Goal: Task Accomplishment & Management: Use online tool/utility

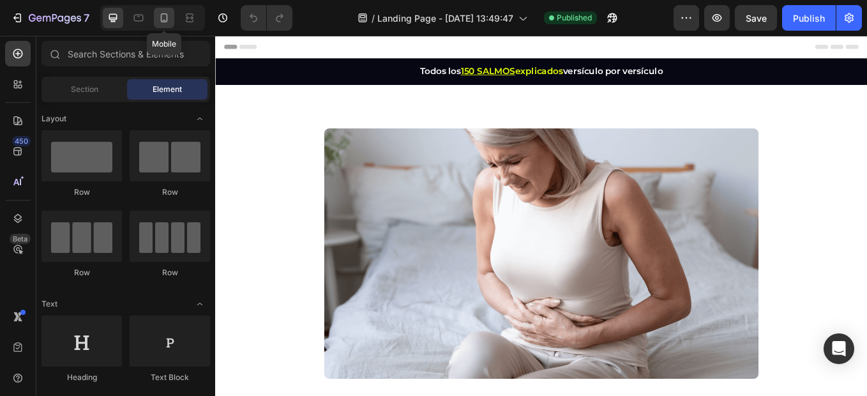
click at [163, 19] on icon at bounding box center [164, 17] width 13 height 13
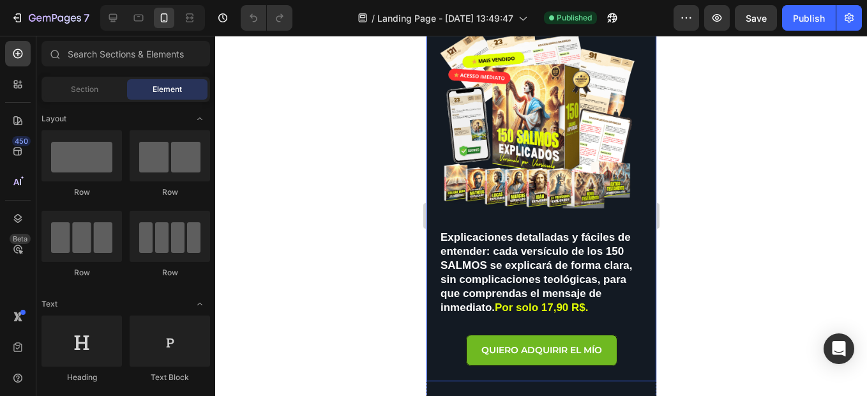
scroll to position [255, 0]
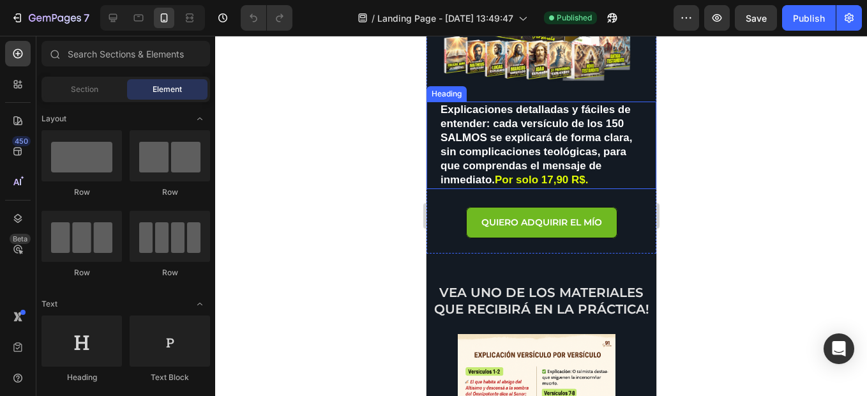
click at [558, 174] on span "Por solo 17,90 R$." at bounding box center [540, 180] width 93 height 12
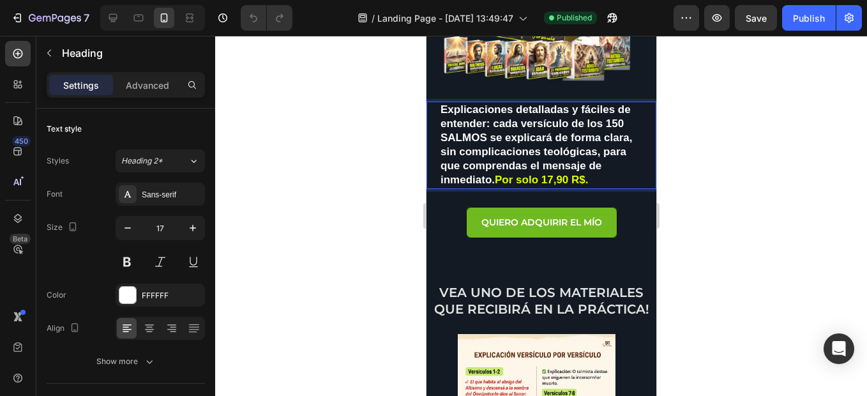
click at [542, 174] on span "Por solo 17,90 R$." at bounding box center [540, 180] width 93 height 12
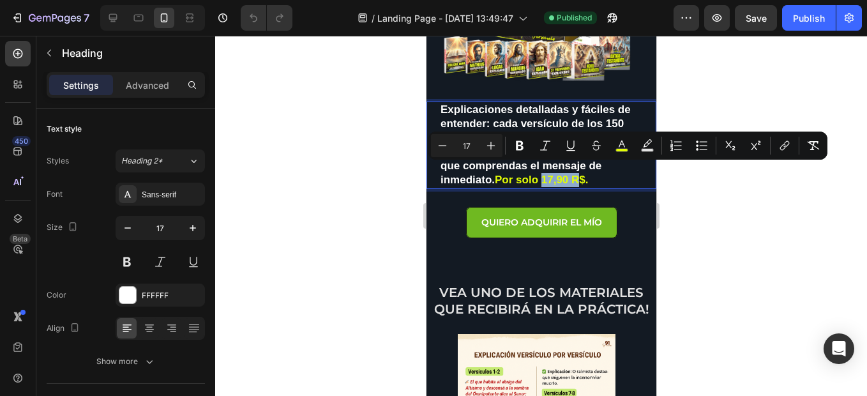
drag, startPoint x: 557, startPoint y: 171, endPoint x: 575, endPoint y: 170, distance: 17.9
click at [575, 174] on span "Por solo 17,90 R$." at bounding box center [540, 180] width 93 height 12
drag, startPoint x: 558, startPoint y: 171, endPoint x: 540, endPoint y: 171, distance: 17.9
click at [540, 174] on span "Por solo 6,90$." at bounding box center [532, 180] width 77 height 12
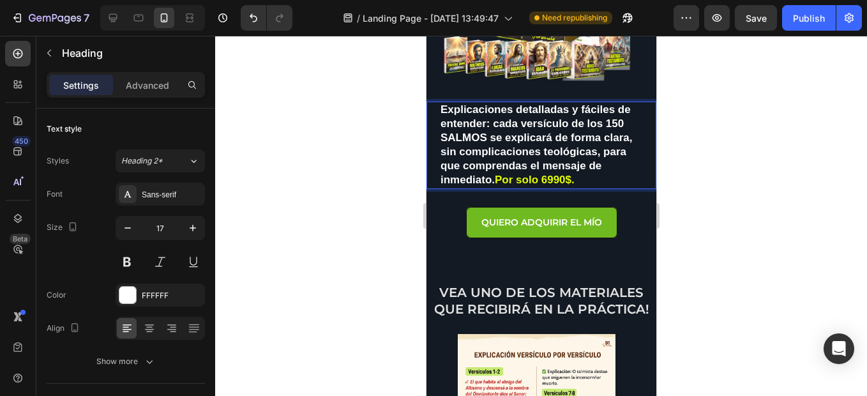
click at [574, 174] on p "Explicaciones detalladas y fáciles de entender: cada versículo de los 150 SALMO…" at bounding box center [541, 145] width 202 height 85
click at [571, 174] on span "Por solo 6990$." at bounding box center [534, 180] width 80 height 12
click at [568, 174] on span "Por solo 6990$." at bounding box center [534, 180] width 80 height 12
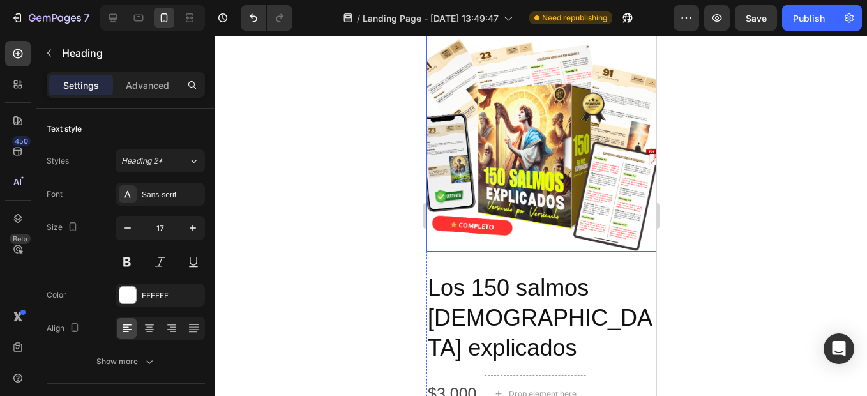
scroll to position [3193, 0]
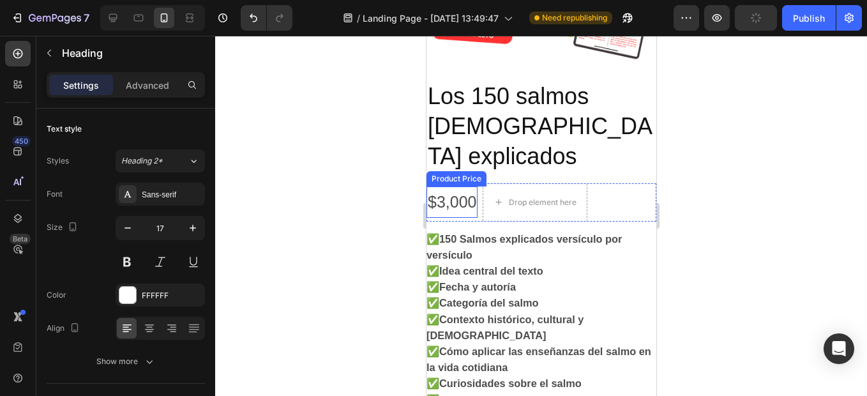
click at [453, 186] on div "$3,000" at bounding box center [451, 201] width 51 height 31
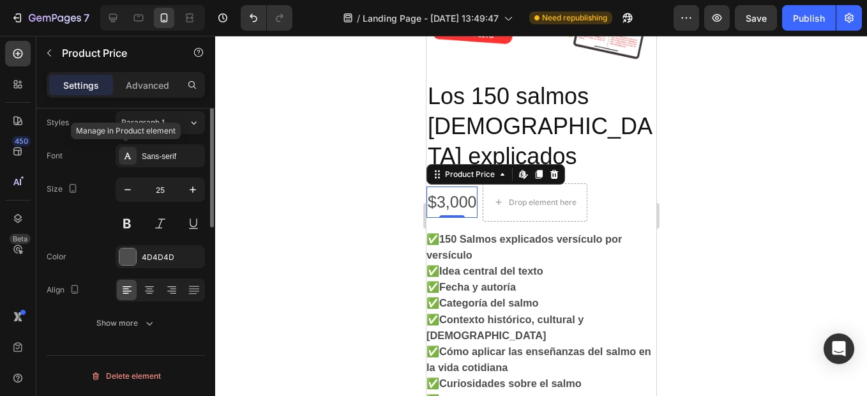
scroll to position [0, 0]
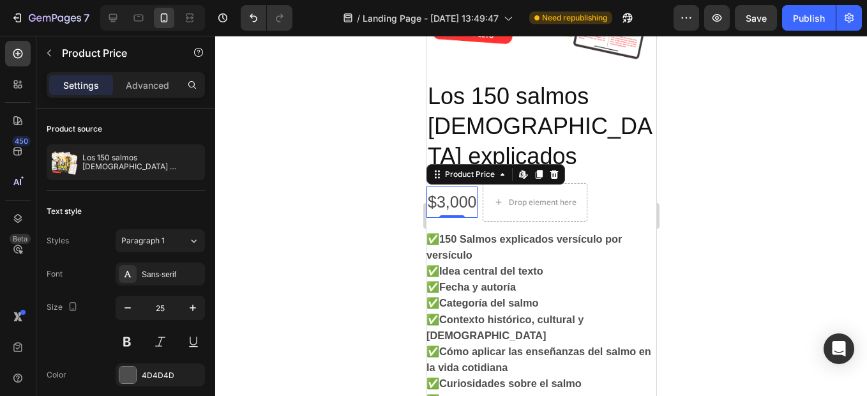
click at [449, 186] on div "$3,000" at bounding box center [451, 201] width 51 height 31
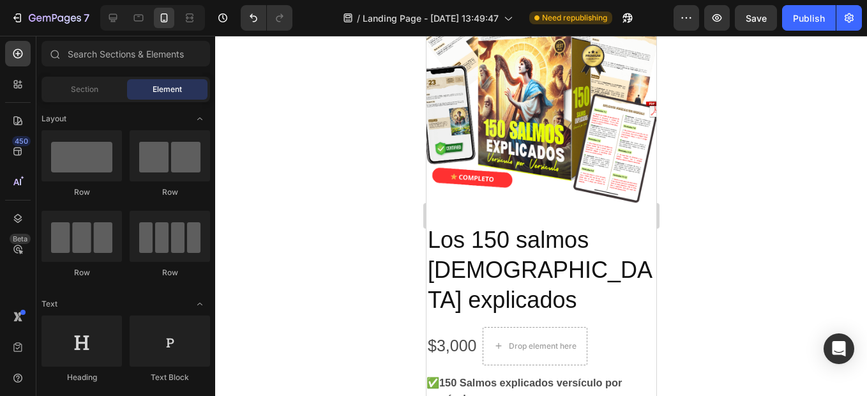
scroll to position [2672, 0]
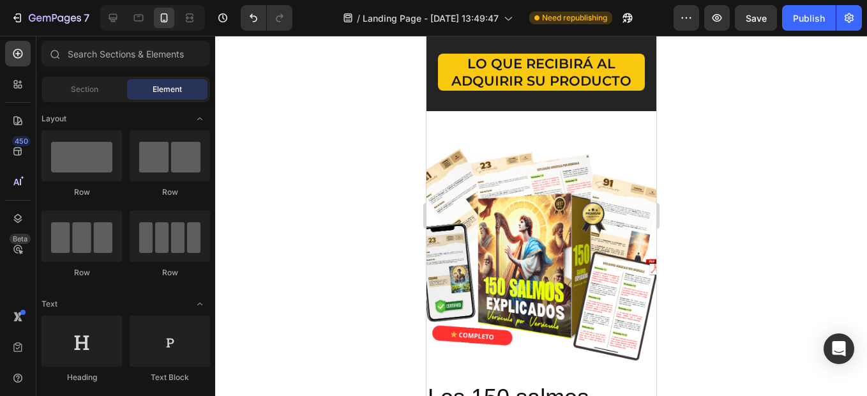
drag, startPoint x: 649, startPoint y: 324, endPoint x: 991, endPoint y: 38, distance: 445.7
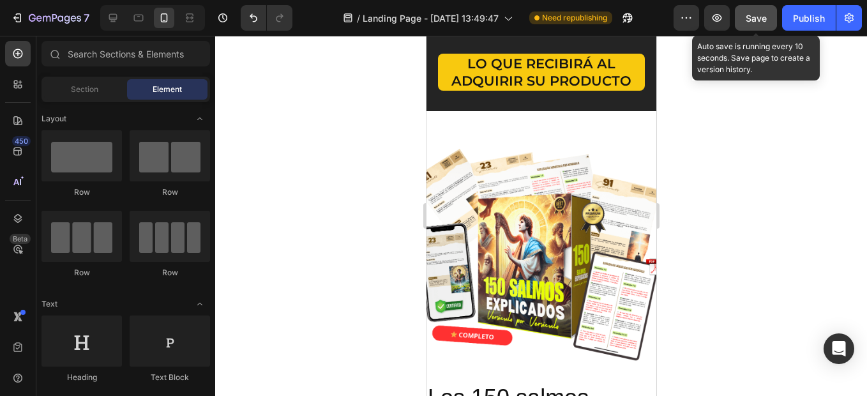
click at [766, 18] on span "Save" at bounding box center [756, 18] width 21 height 11
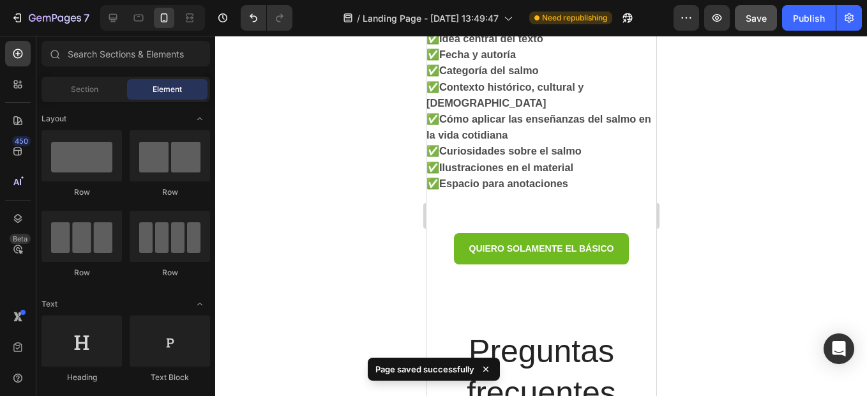
scroll to position [3198, 0]
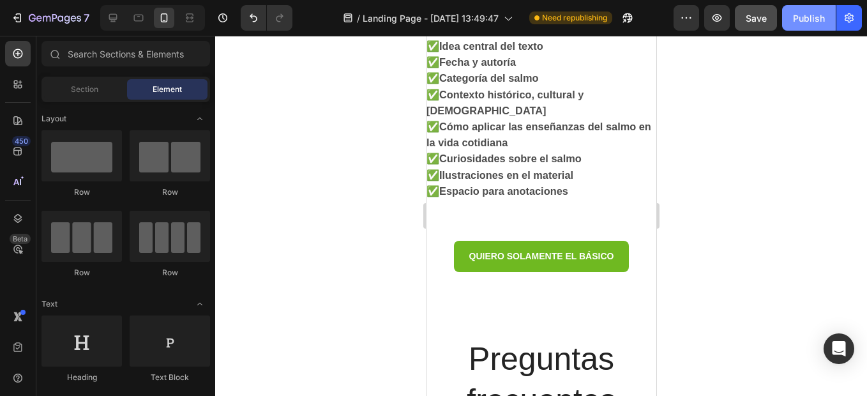
click at [812, 10] on button "Publish" at bounding box center [809, 18] width 54 height 26
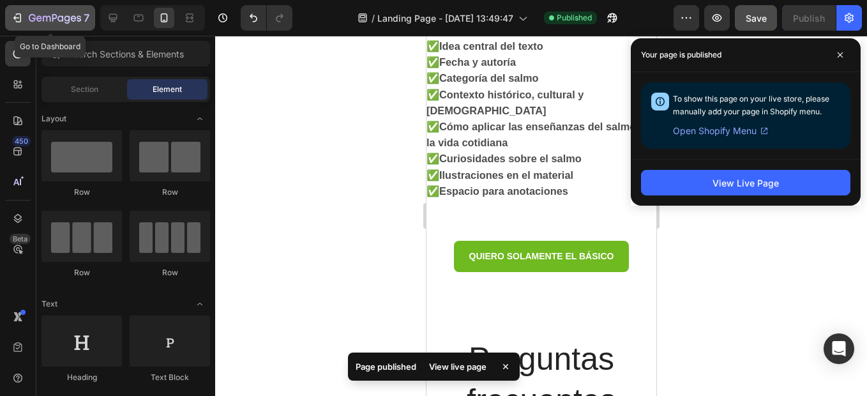
click at [24, 18] on div "7" at bounding box center [50, 17] width 79 height 15
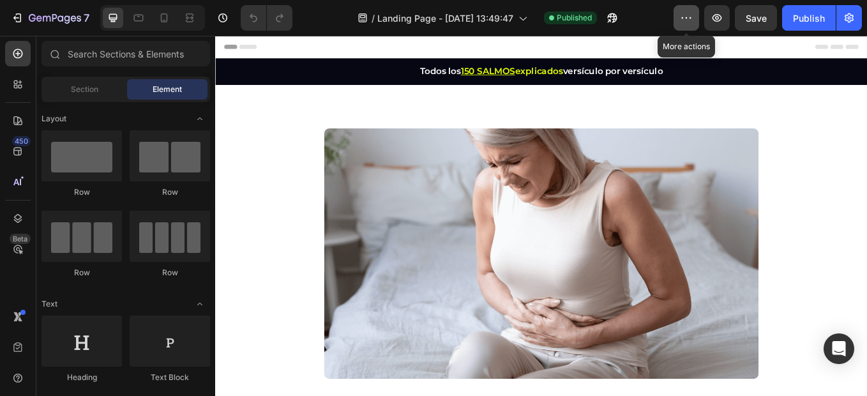
click at [687, 21] on icon "button" at bounding box center [686, 17] width 13 height 13
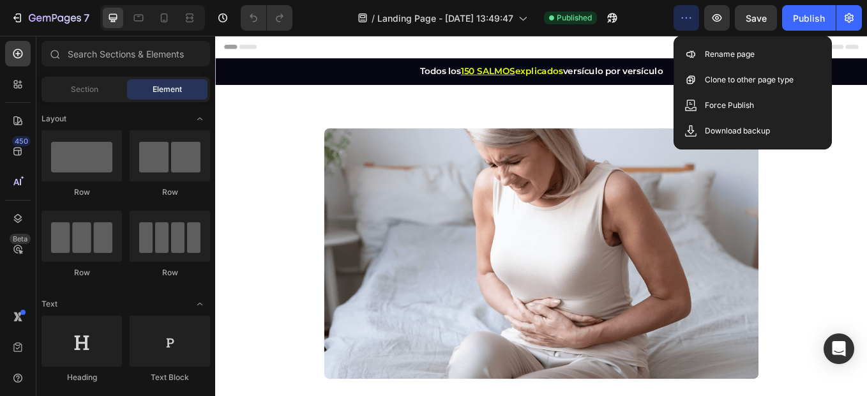
click at [687, 21] on icon "button" at bounding box center [686, 17] width 13 height 13
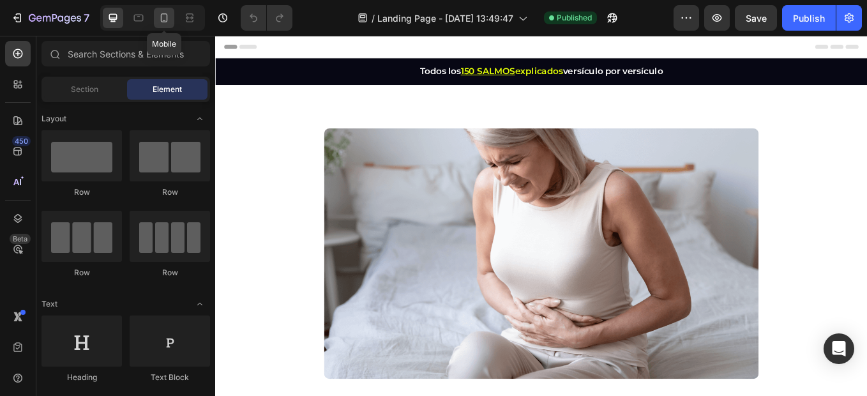
click at [171, 22] on div at bounding box center [164, 18] width 20 height 20
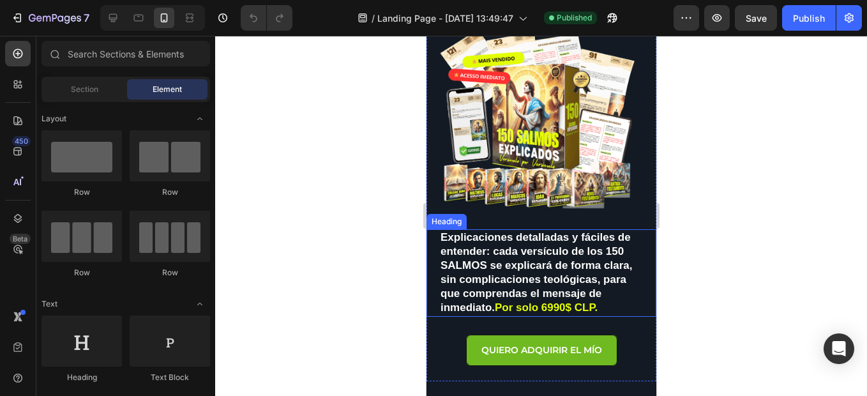
scroll to position [192, 0]
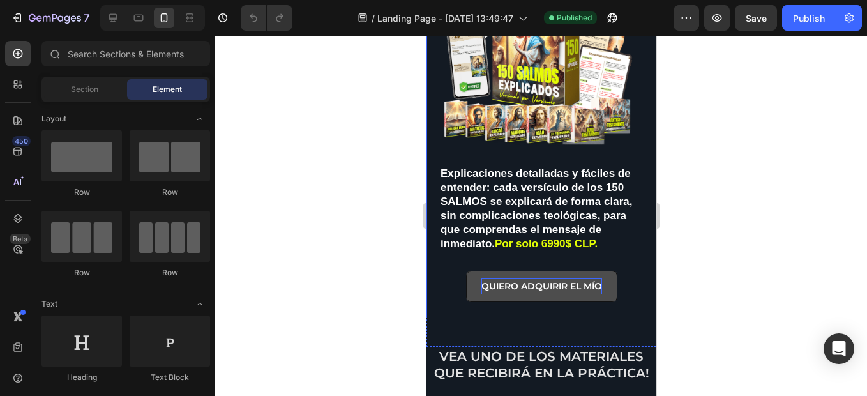
click at [525, 278] on p "QUIERO ADQUIRIR EL MÍO" at bounding box center [541, 286] width 121 height 16
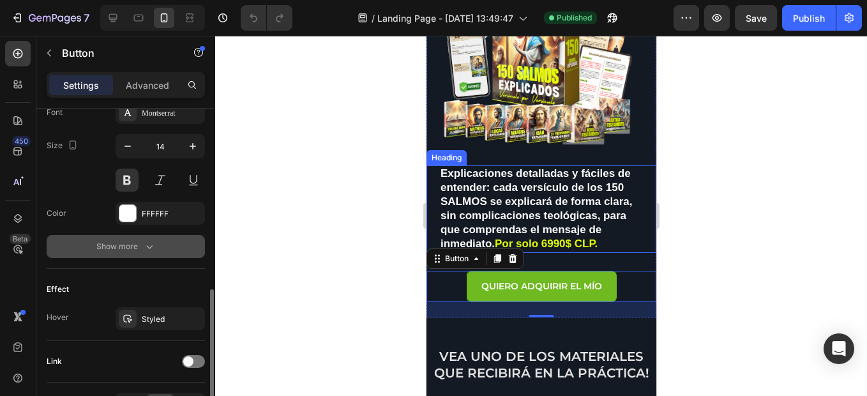
scroll to position [592, 0]
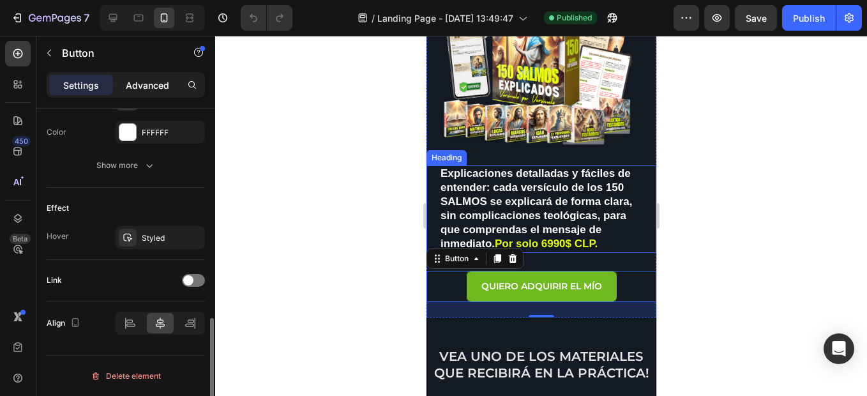
click at [175, 86] on div "Advanced" at bounding box center [148, 85] width 64 height 20
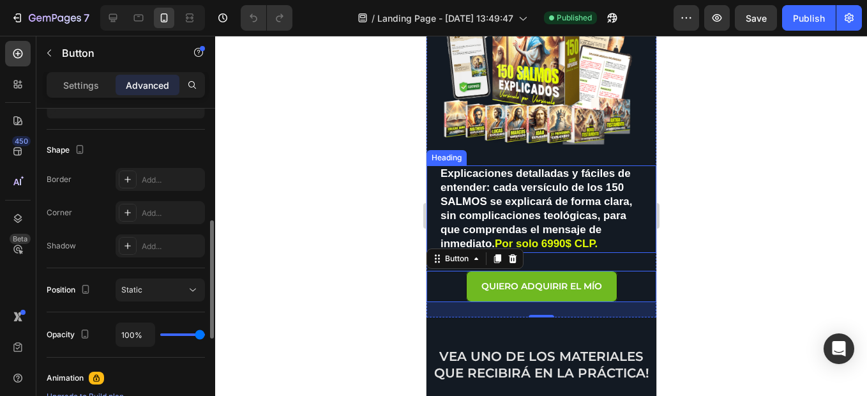
scroll to position [0, 0]
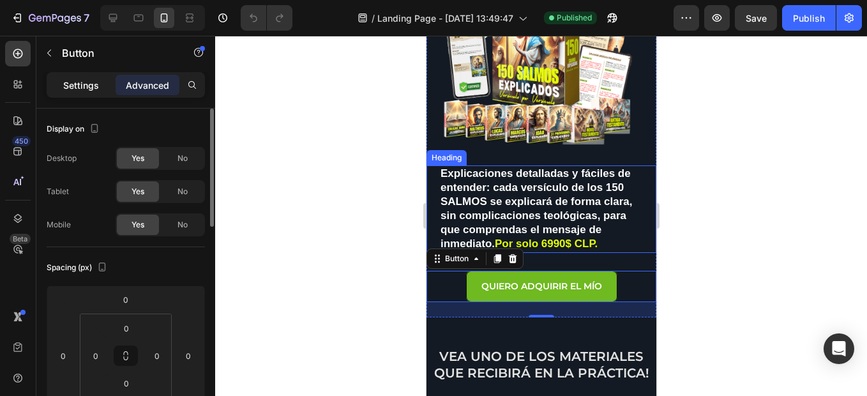
click at [102, 80] on div "Settings" at bounding box center [81, 85] width 64 height 20
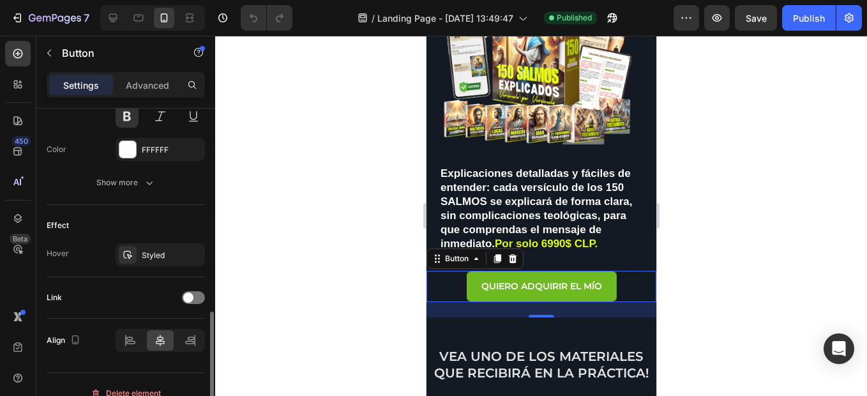
scroll to position [592, 0]
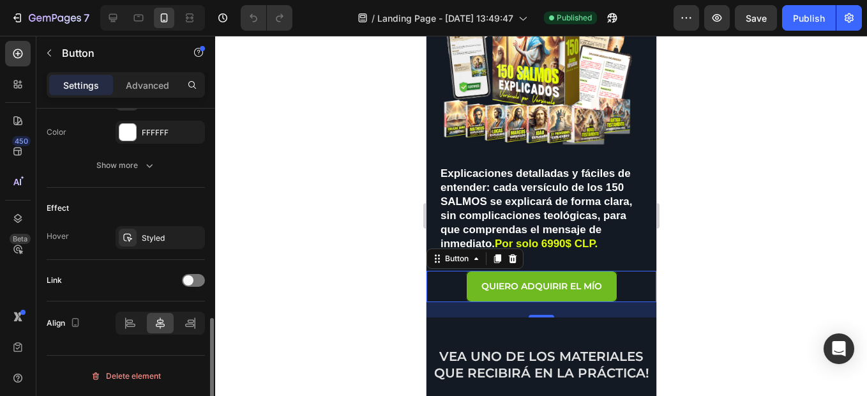
click at [194, 275] on div at bounding box center [193, 280] width 23 height 13
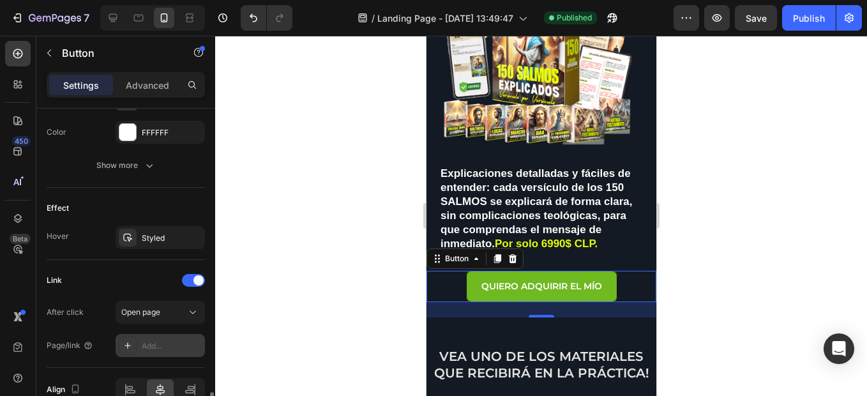
scroll to position [658, 0]
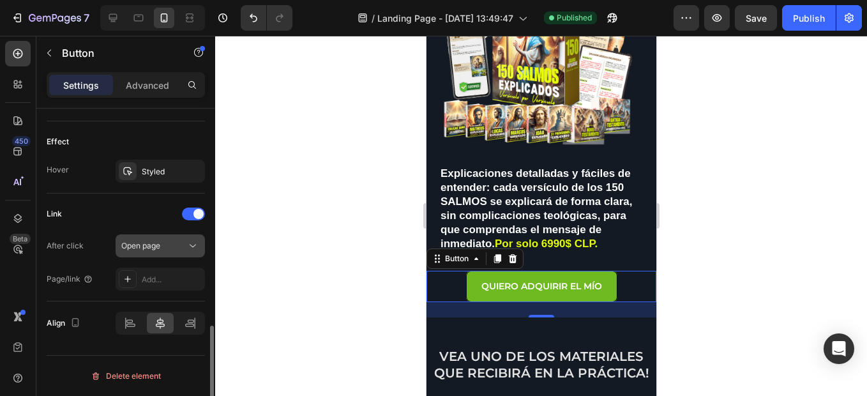
click at [160, 248] on div "Open page" at bounding box center [153, 245] width 65 height 11
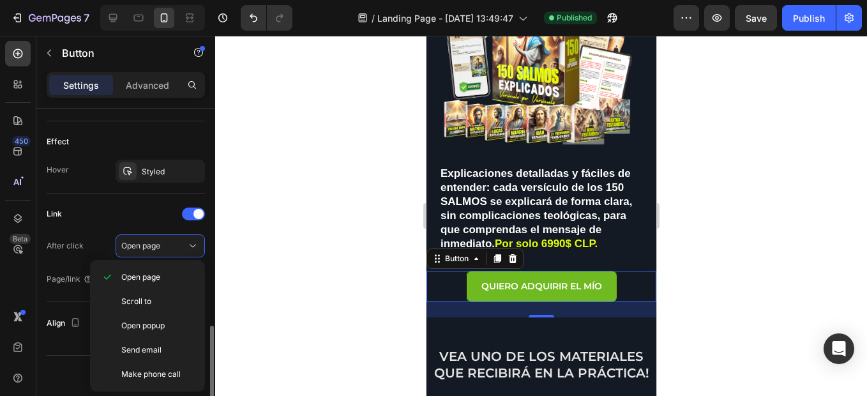
click at [150, 225] on div "Link After click Open page Page/link Add..." at bounding box center [126, 247] width 158 height 87
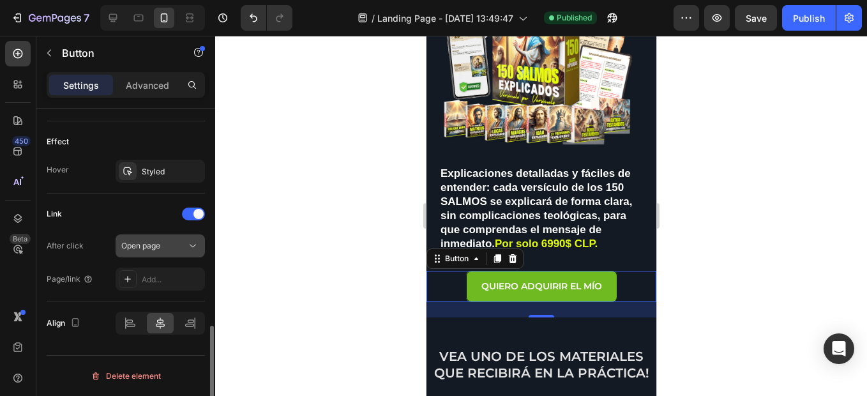
click at [159, 248] on span "Open page" at bounding box center [140, 246] width 39 height 10
click at [151, 226] on div "Link After click Open page Page/link Add..." at bounding box center [126, 247] width 158 height 87
click at [162, 284] on div "Add..." at bounding box center [172, 279] width 60 height 11
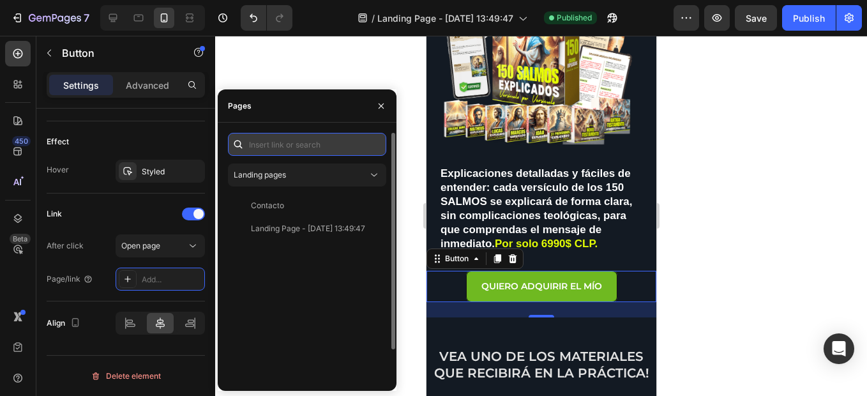
click at [293, 142] on input "text" at bounding box center [307, 144] width 158 height 23
paste input "[URL][DOMAIN_NAME]"
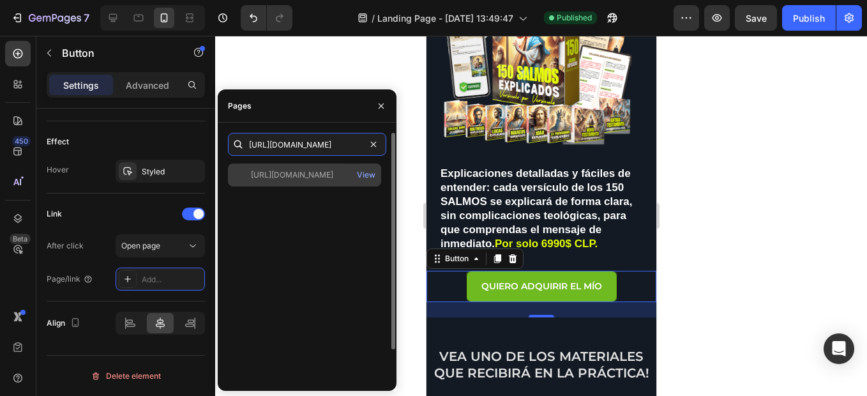
type input "[URL][DOMAIN_NAME]"
click at [312, 174] on div "[URL][DOMAIN_NAME]" at bounding box center [292, 174] width 82 height 11
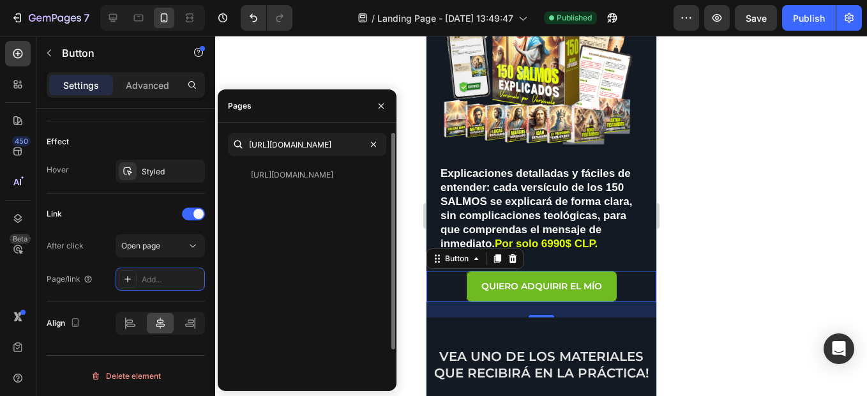
scroll to position [0, 0]
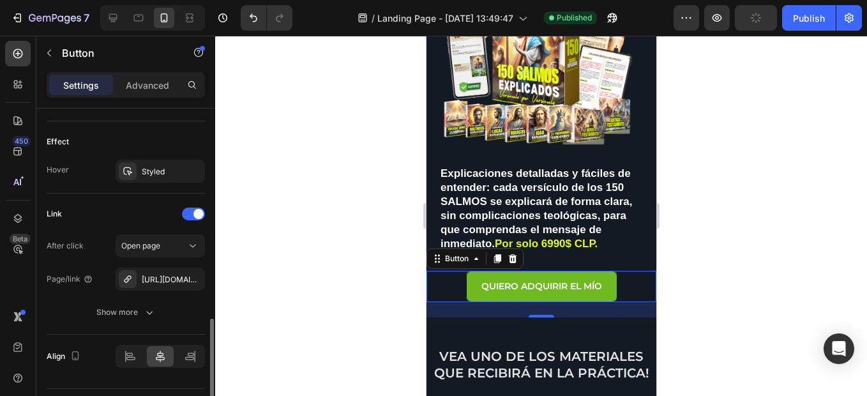
click at [144, 197] on div "Link After click Open page Page/link [URL][DOMAIN_NAME] Show more" at bounding box center [126, 264] width 158 height 141
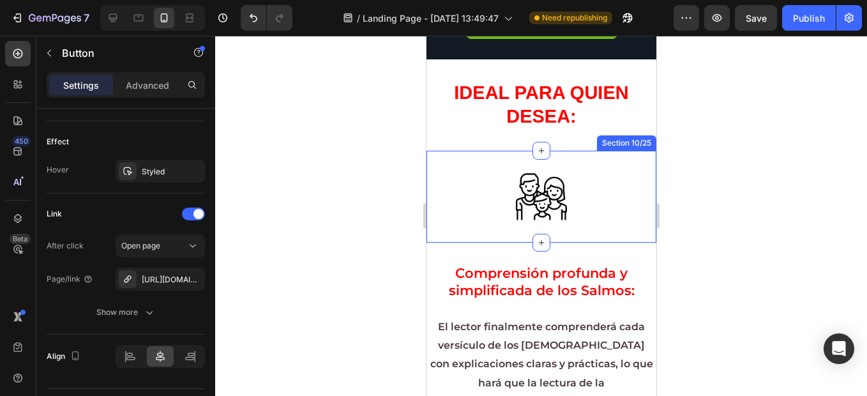
scroll to position [1213, 0]
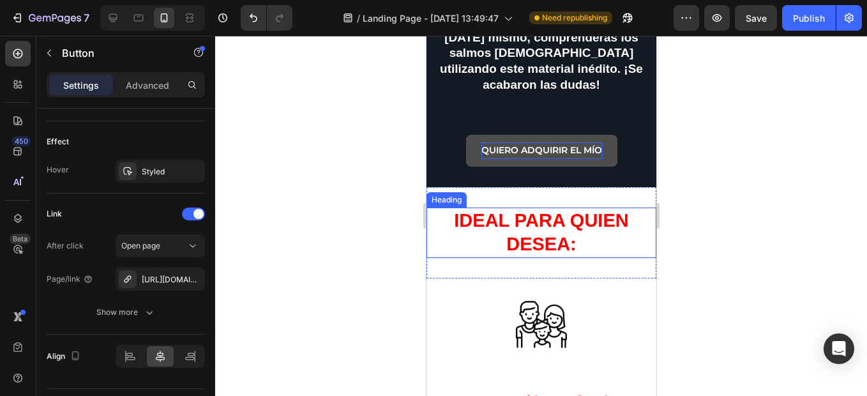
click at [532, 157] on p "QUIERO ADQUIRIR EL MÍO" at bounding box center [541, 150] width 121 height 16
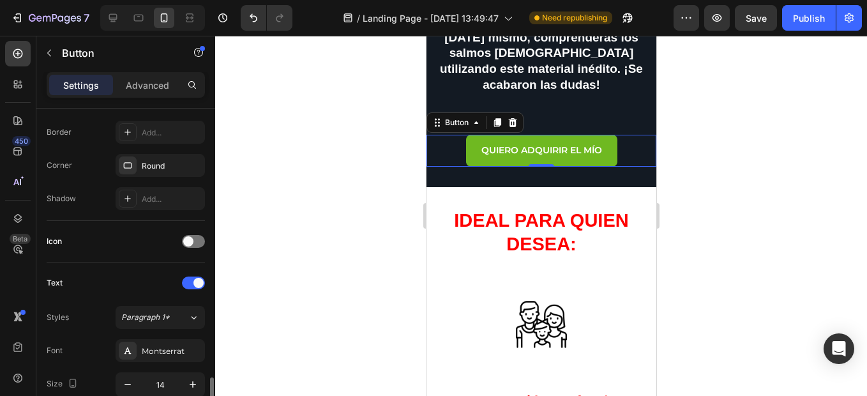
scroll to position [592, 0]
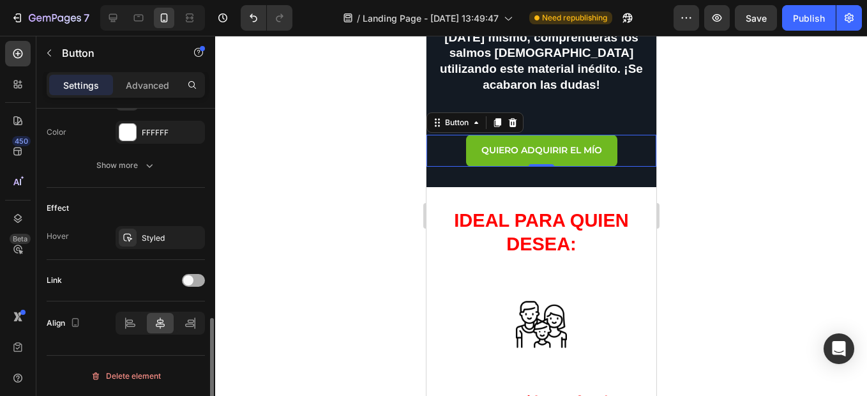
click at [194, 276] on div "Link" at bounding box center [126, 280] width 158 height 20
click at [194, 279] on div at bounding box center [193, 280] width 23 height 13
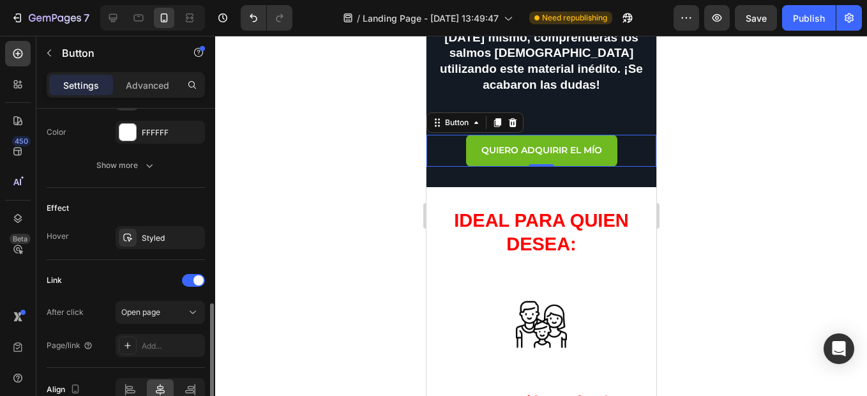
scroll to position [658, 0]
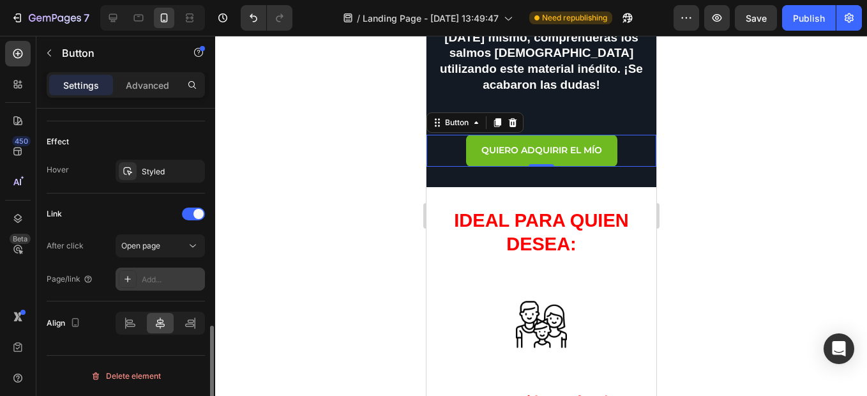
click at [164, 272] on div "Add..." at bounding box center [160, 279] width 89 height 23
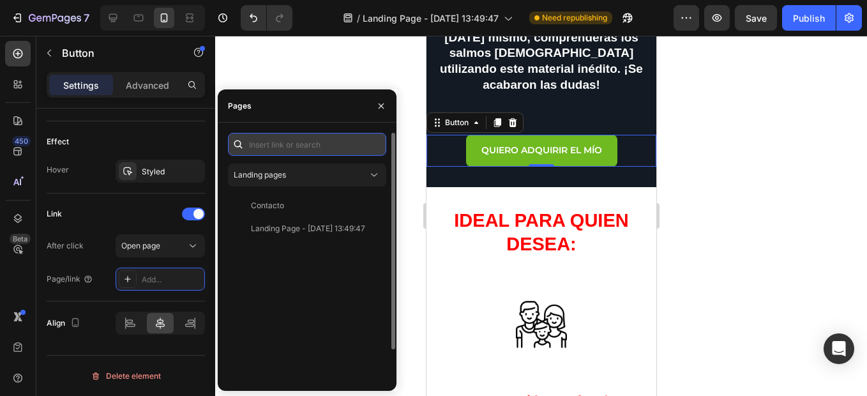
click at [293, 146] on input "text" at bounding box center [307, 144] width 158 height 23
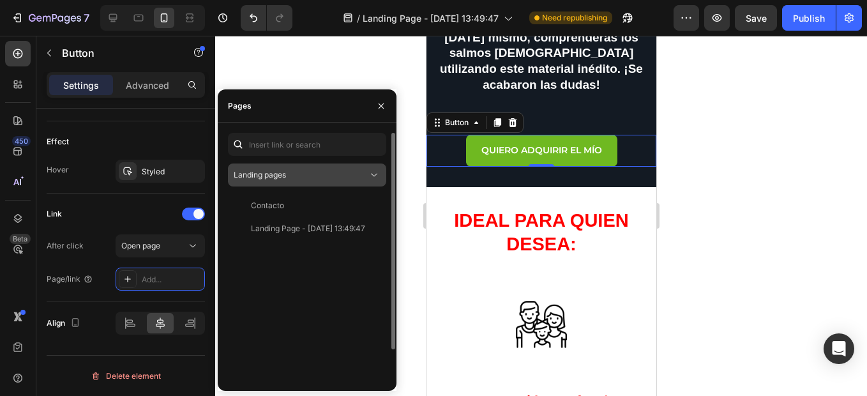
click at [300, 172] on div "Landing pages" at bounding box center [301, 174] width 134 height 11
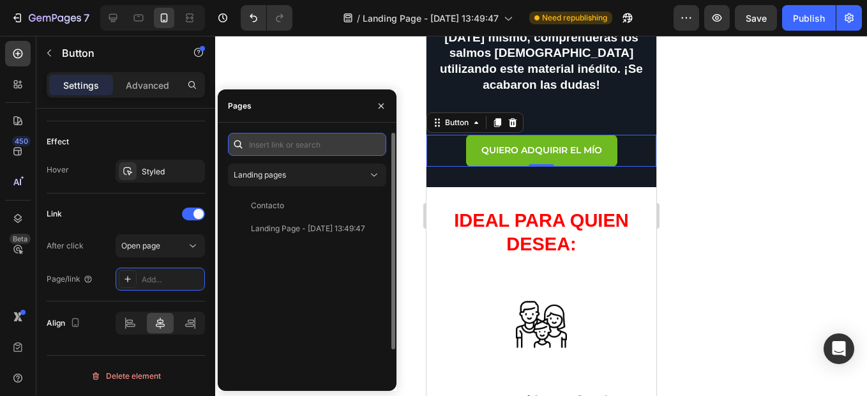
click at [306, 145] on input "text" at bounding box center [307, 144] width 158 height 23
paste input "[URL][DOMAIN_NAME]"
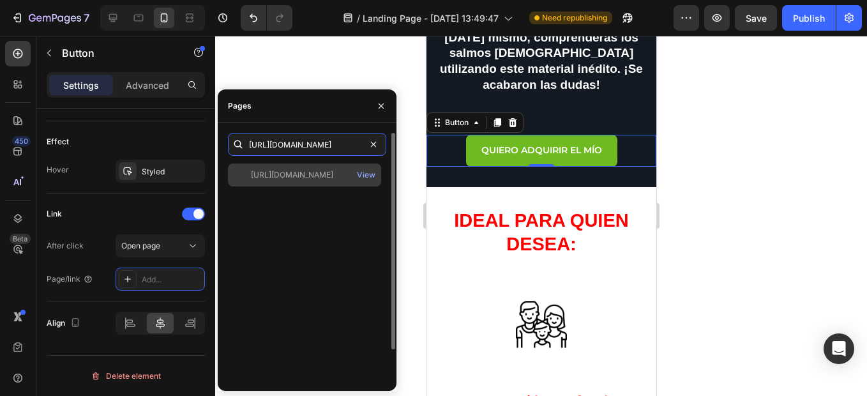
type input "[URL][DOMAIN_NAME]"
click at [328, 173] on div "[URL][DOMAIN_NAME]" at bounding box center [292, 174] width 82 height 11
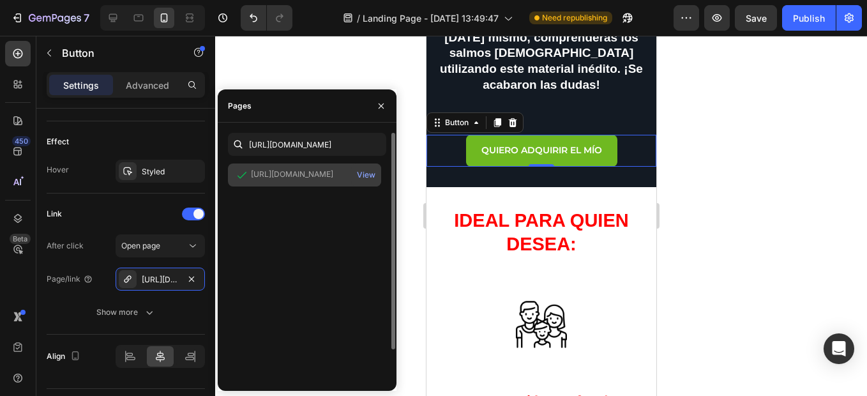
scroll to position [0, 0]
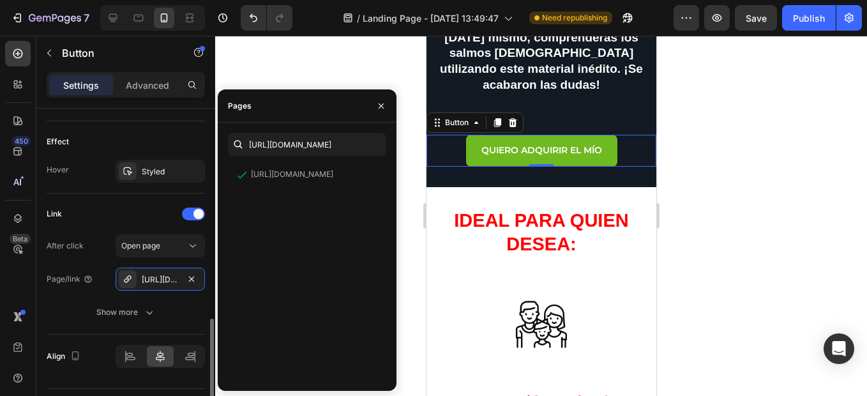
click at [142, 188] on div "Effect Hover Styled" at bounding box center [126, 157] width 158 height 72
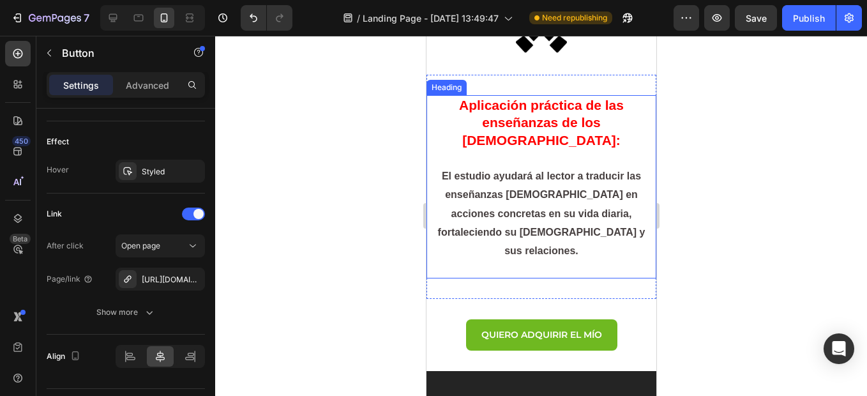
scroll to position [2491, 0]
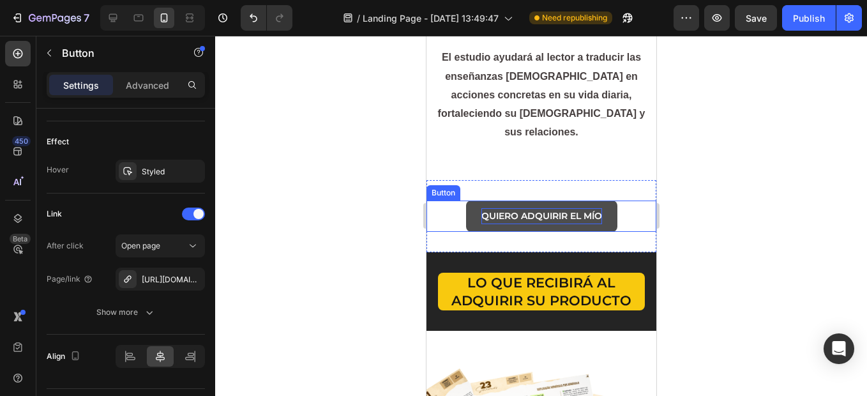
click at [552, 210] on strong "QUIERO ADQUIRIR EL MÍO" at bounding box center [541, 215] width 121 height 11
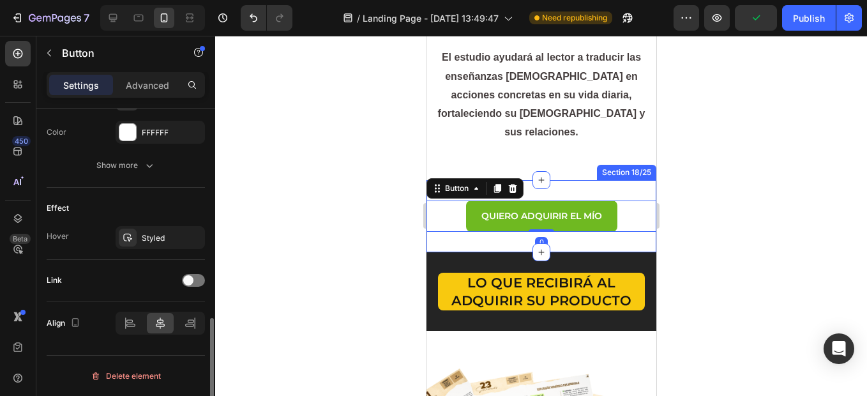
drag, startPoint x: 186, startPoint y: 280, endPoint x: 156, endPoint y: 283, distance: 30.1
click at [182, 280] on div at bounding box center [193, 280] width 23 height 10
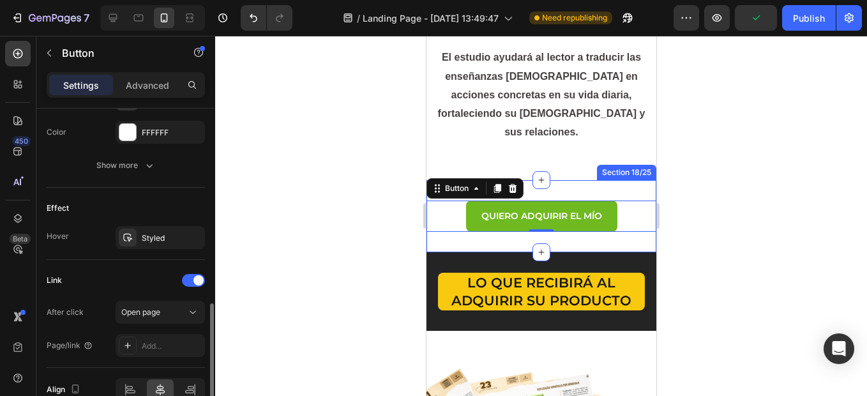
scroll to position [658, 0]
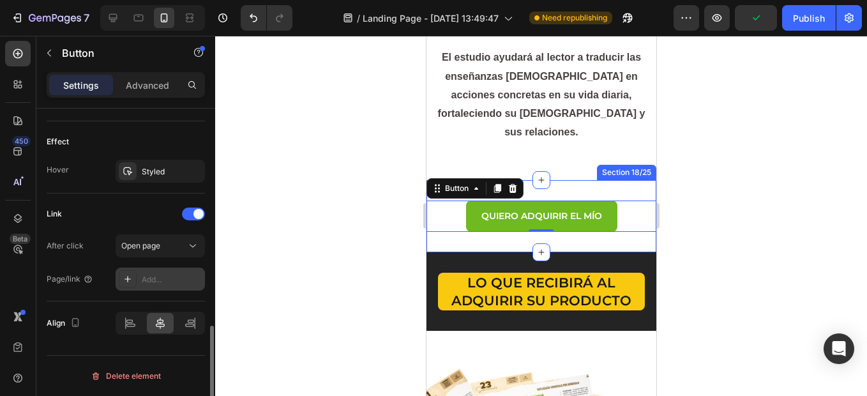
click at [154, 276] on div "Add..." at bounding box center [172, 279] width 60 height 11
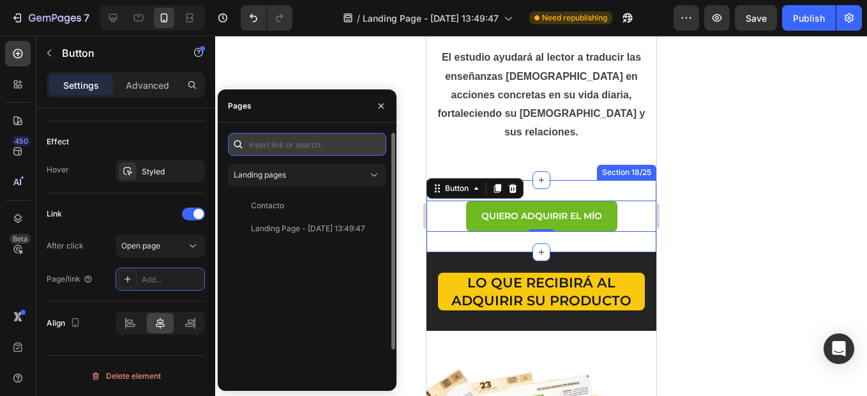
click at [287, 142] on input "text" at bounding box center [307, 144] width 158 height 23
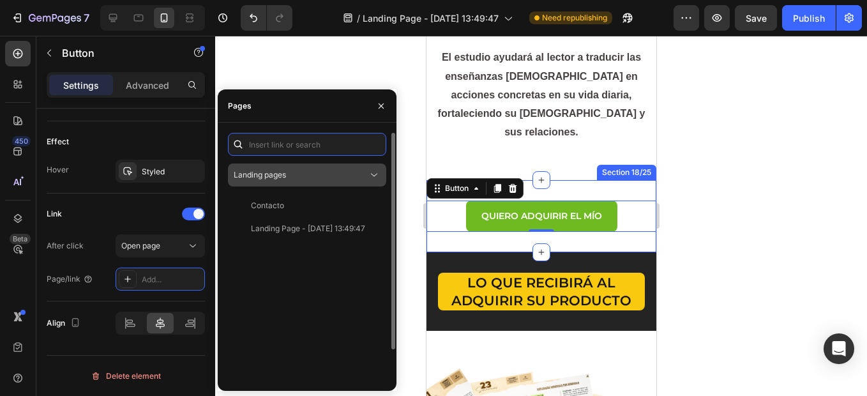
paste input "[URL][DOMAIN_NAME]"
type input "[URL][DOMAIN_NAME]"
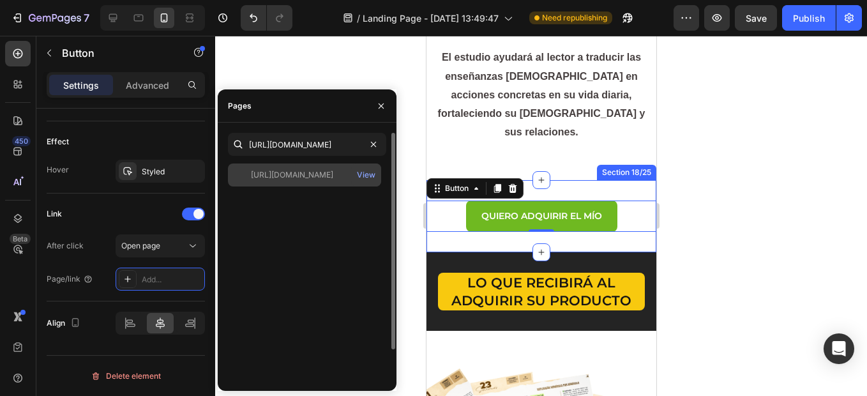
click at [296, 171] on div "[URL][DOMAIN_NAME]" at bounding box center [292, 174] width 82 height 11
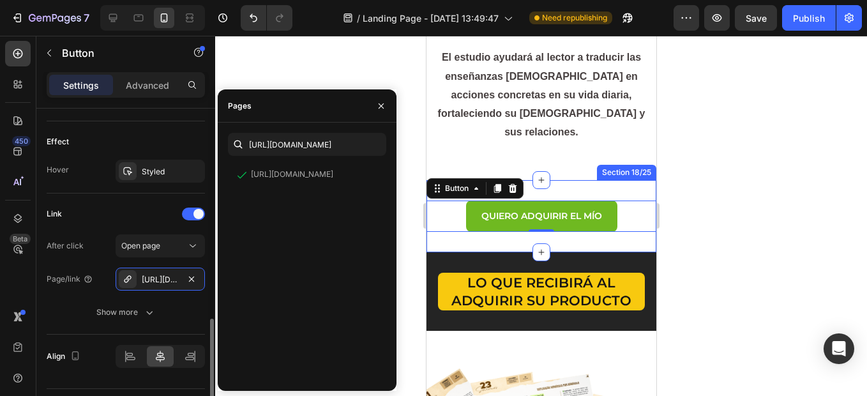
click at [136, 199] on div "Link After click Open page Page/link [URL][DOMAIN_NAME] Show more" at bounding box center [126, 264] width 158 height 141
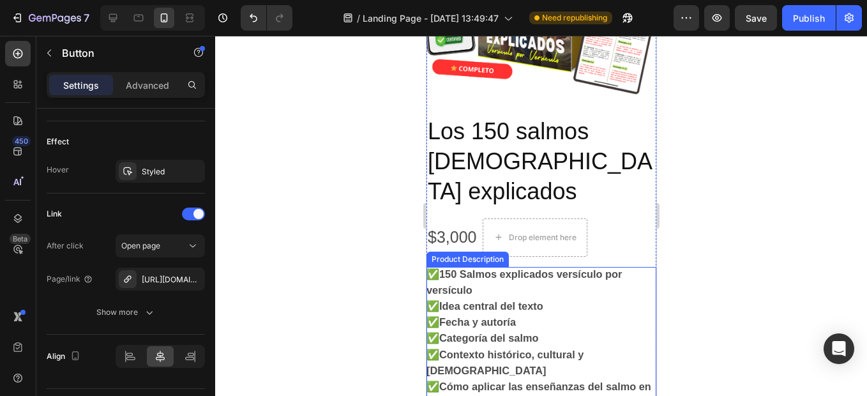
scroll to position [3193, 0]
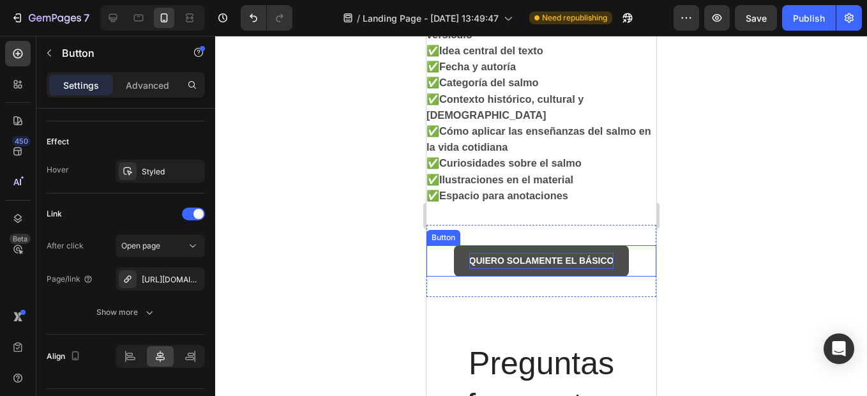
click at [505, 255] on strong "QUIERO SOLAMENTE EL BÁSICO" at bounding box center [541, 260] width 145 height 10
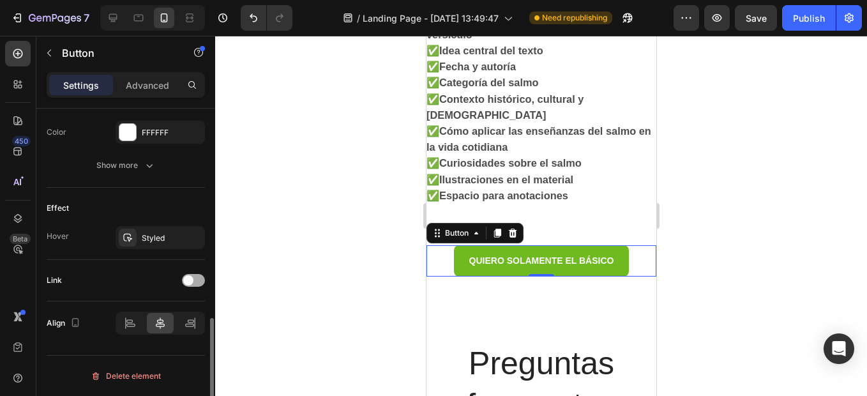
click at [194, 279] on div at bounding box center [193, 280] width 23 height 13
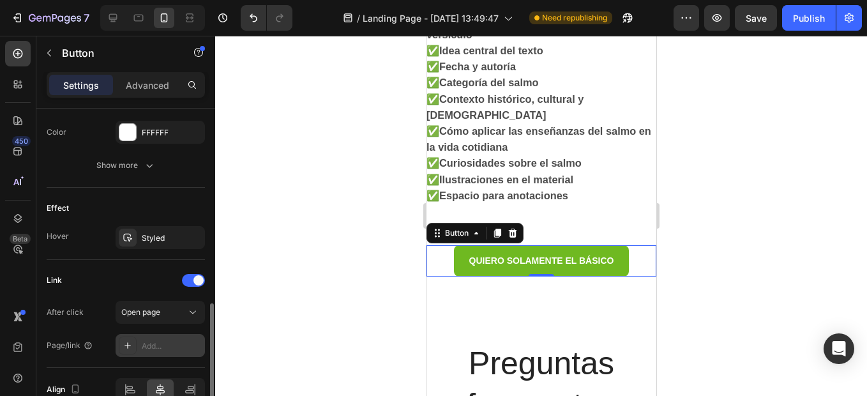
click at [153, 344] on div "Add..." at bounding box center [172, 345] width 60 height 11
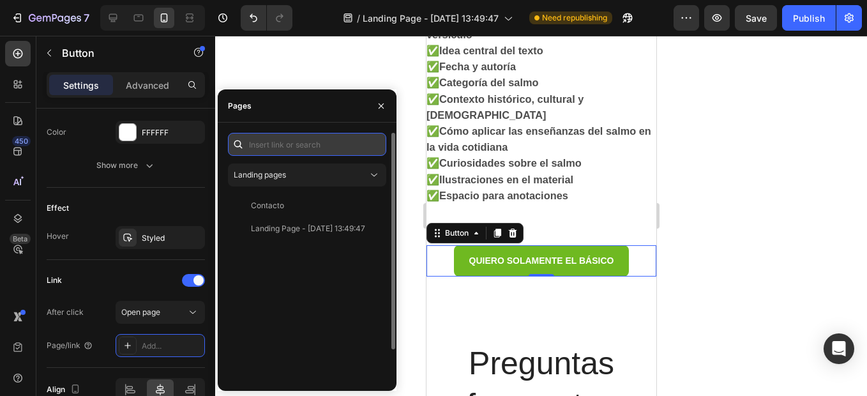
click at [290, 144] on input "text" at bounding box center [307, 144] width 158 height 23
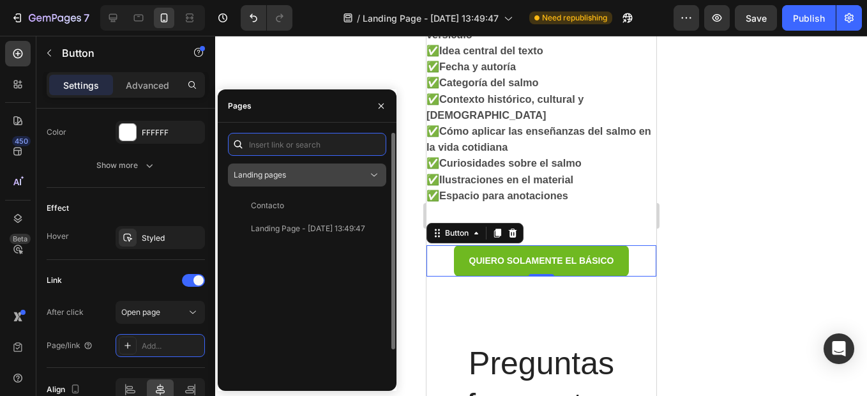
paste input "[URL][DOMAIN_NAME]"
type input "[URL][DOMAIN_NAME]"
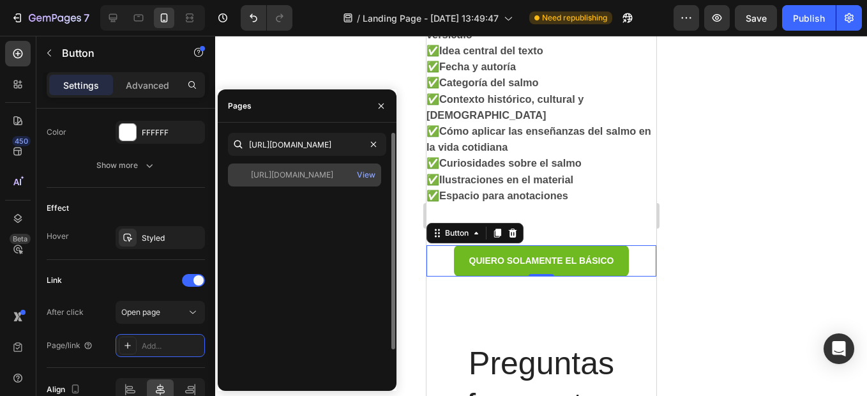
click at [303, 175] on div "[URL][DOMAIN_NAME]" at bounding box center [292, 174] width 82 height 11
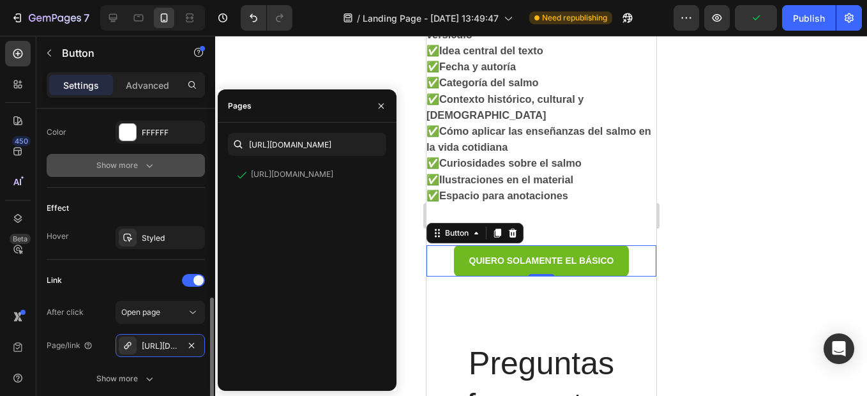
click at [150, 164] on icon "button" at bounding box center [149, 165] width 13 height 13
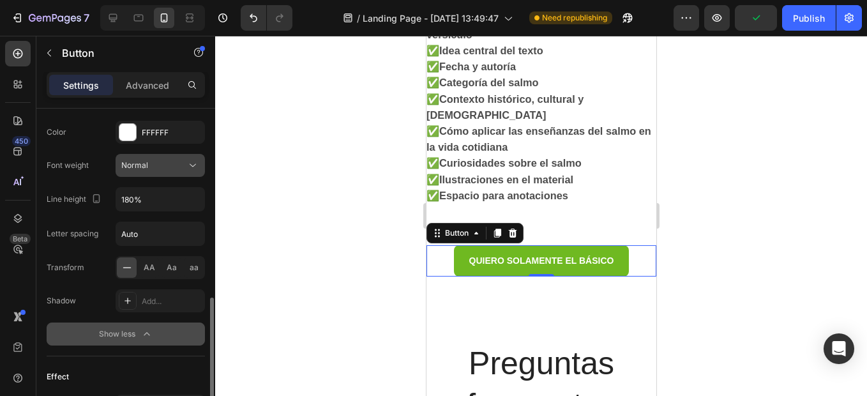
click at [158, 166] on div "Normal" at bounding box center [153, 165] width 65 height 11
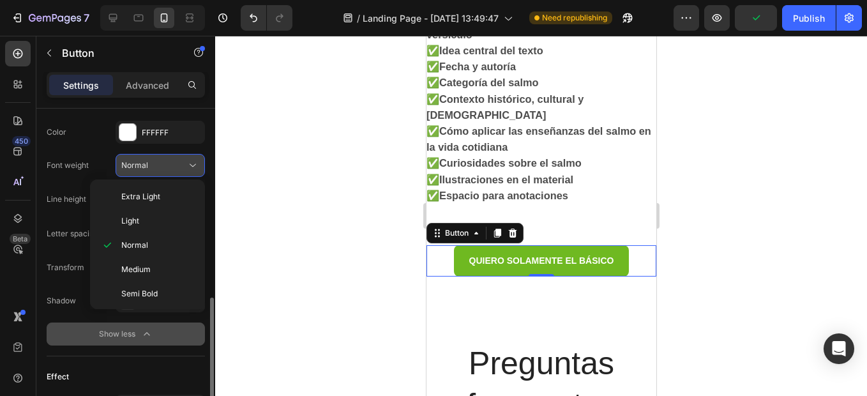
click at [158, 166] on div "Normal" at bounding box center [153, 165] width 65 height 11
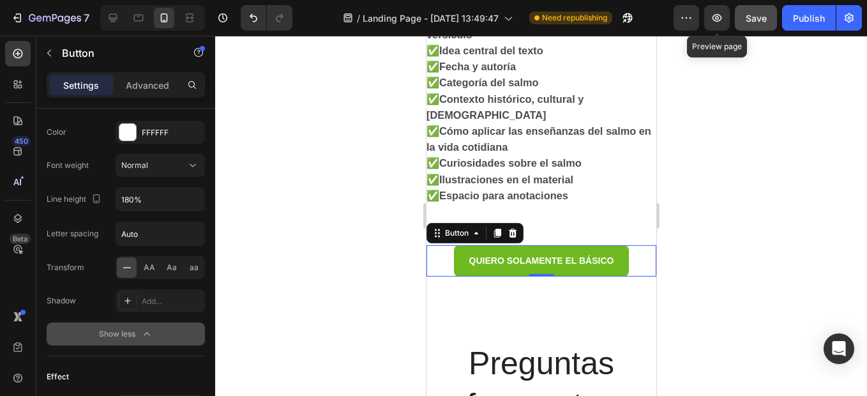
click at [761, 22] on span "Save" at bounding box center [756, 18] width 21 height 11
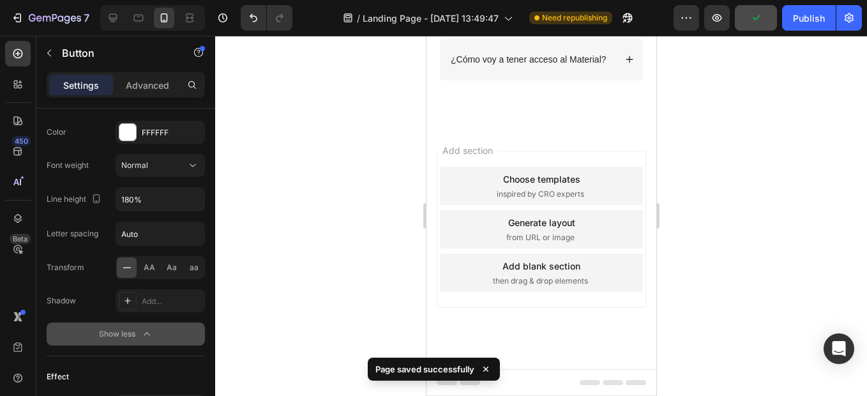
scroll to position [3343, 0]
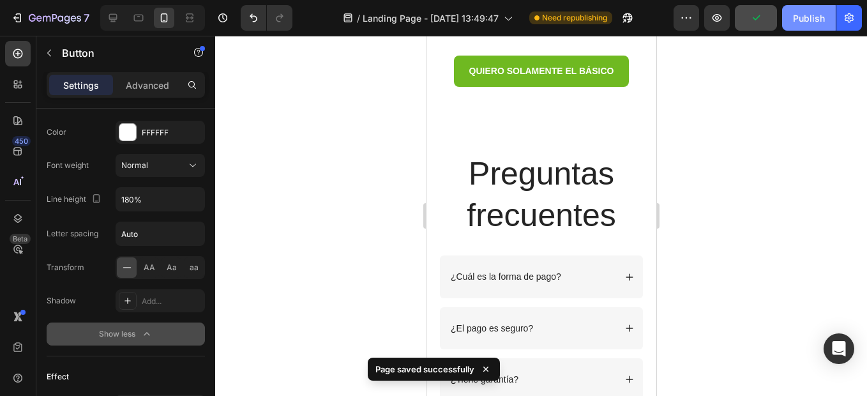
click at [819, 16] on div "Publish" at bounding box center [809, 17] width 32 height 13
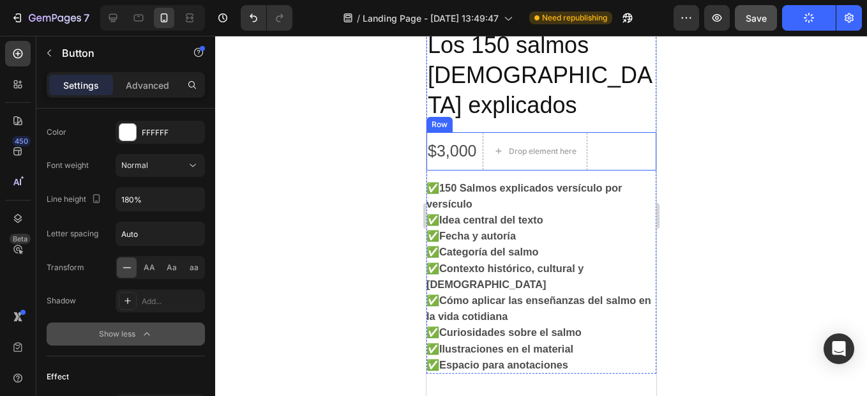
scroll to position [2960, 0]
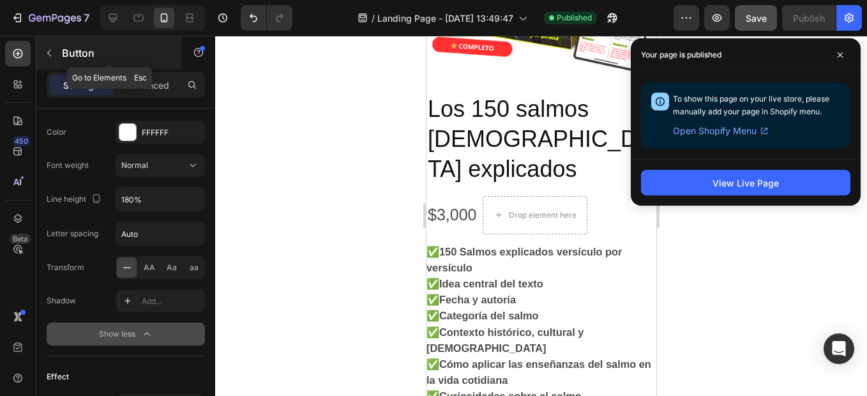
click at [42, 50] on button "button" at bounding box center [49, 53] width 20 height 20
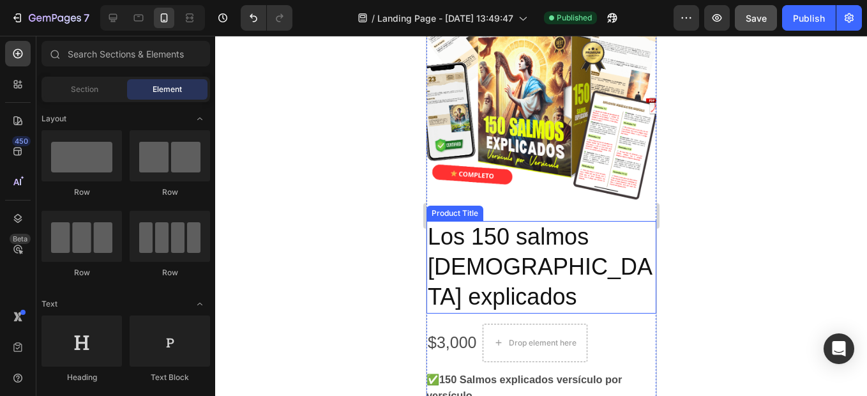
scroll to position [2769, 0]
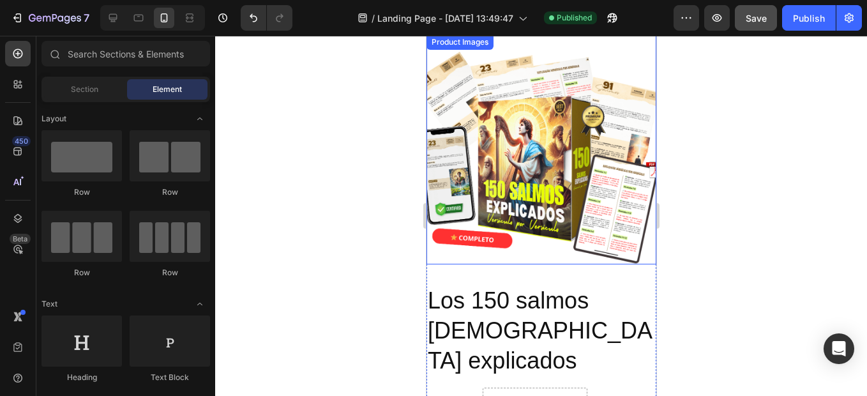
click at [501, 149] on img at bounding box center [541, 149] width 230 height 230
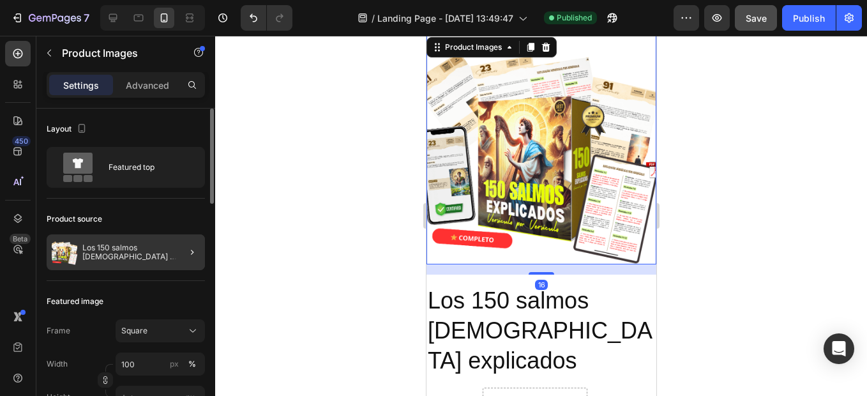
click at [169, 252] on div at bounding box center [187, 252] width 36 height 36
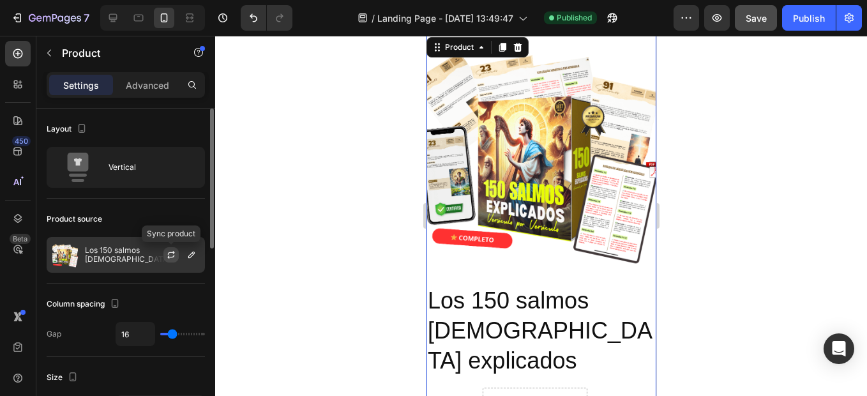
click at [170, 255] on icon "button" at bounding box center [171, 255] width 10 height 10
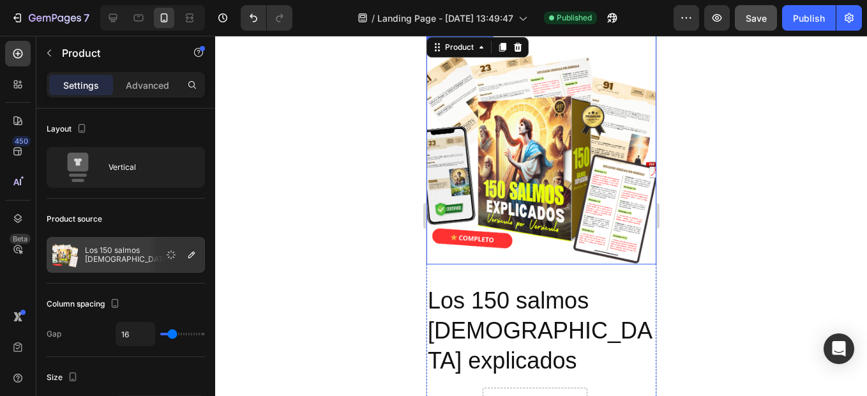
scroll to position [2705, 0]
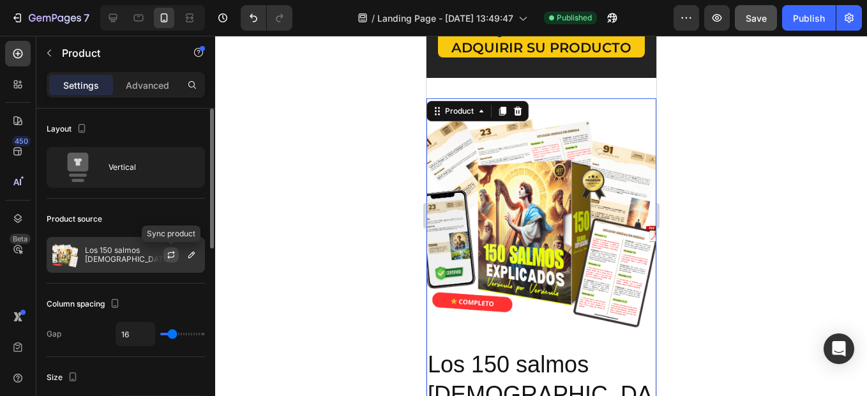
click at [172, 254] on icon "button" at bounding box center [171, 255] width 10 height 10
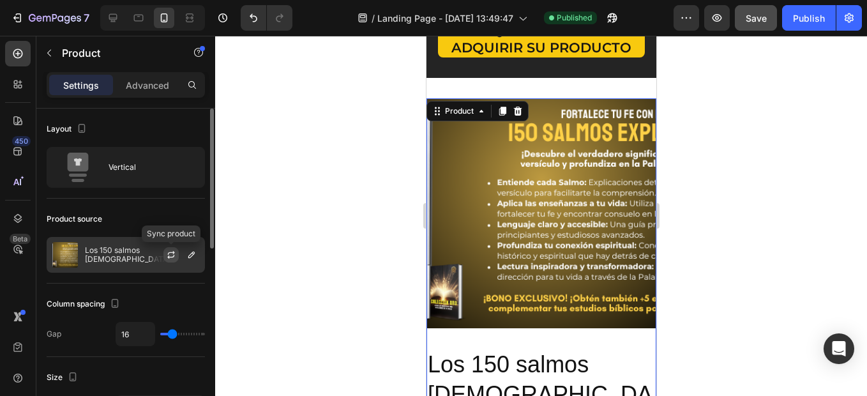
click at [171, 253] on icon "button" at bounding box center [171, 253] width 7 height 4
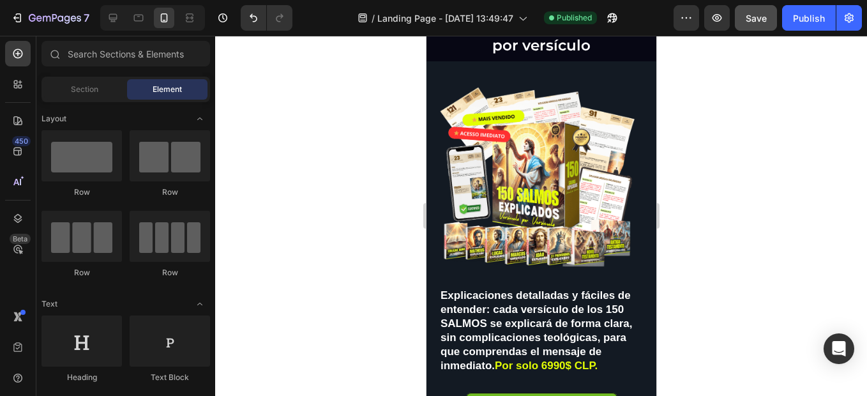
scroll to position [0, 0]
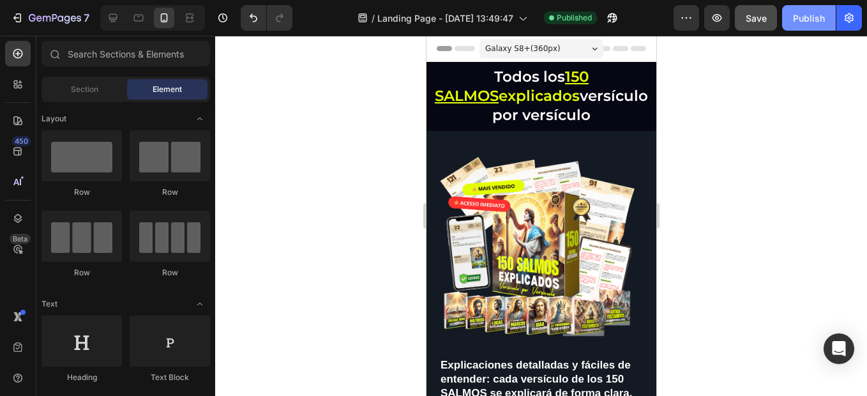
click at [799, 26] on button "Publish" at bounding box center [809, 18] width 54 height 26
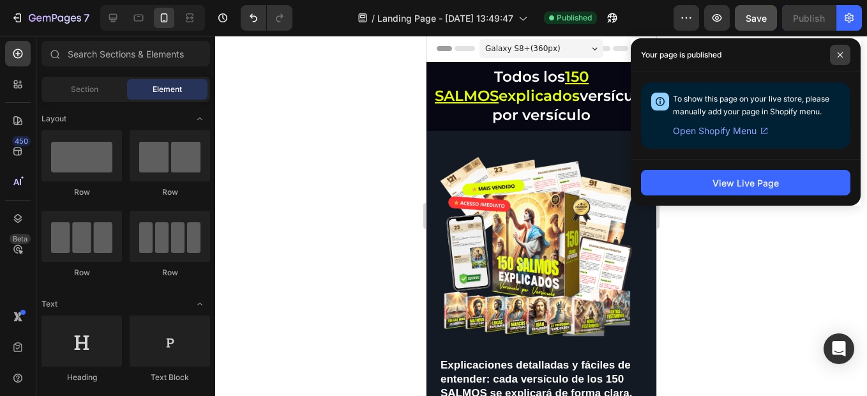
click at [837, 54] on icon at bounding box center [840, 55] width 6 height 6
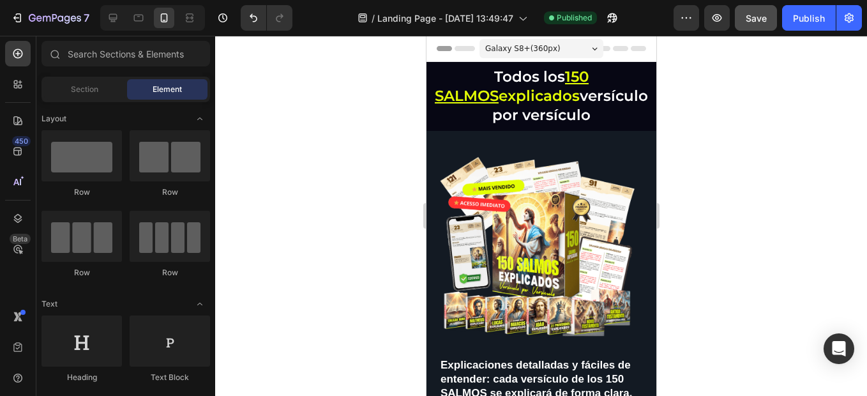
click at [612, 47] on icon at bounding box center [619, 48] width 15 height 5
click at [618, 26] on button "button" at bounding box center [613, 18] width 26 height 26
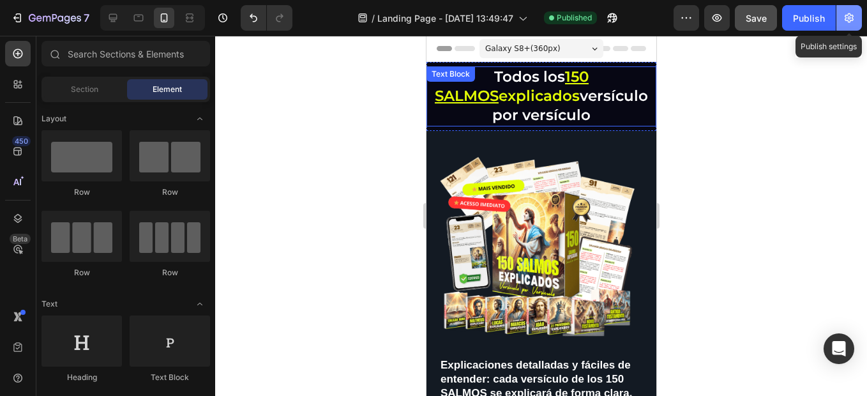
click at [846, 15] on icon "button" at bounding box center [849, 18] width 9 height 10
click at [848, 26] on button "button" at bounding box center [850, 18] width 26 height 26
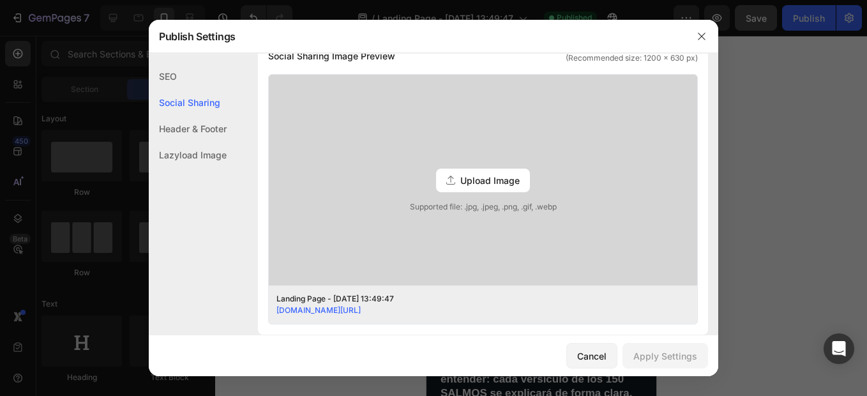
scroll to position [255, 0]
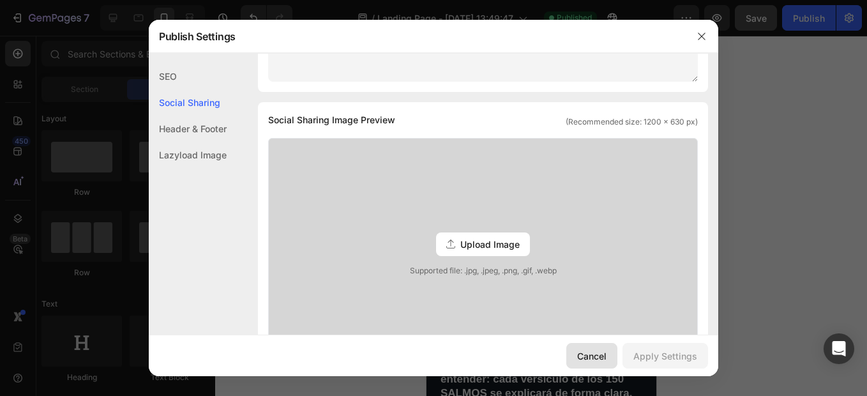
click at [586, 360] on div "Cancel" at bounding box center [591, 355] width 29 height 13
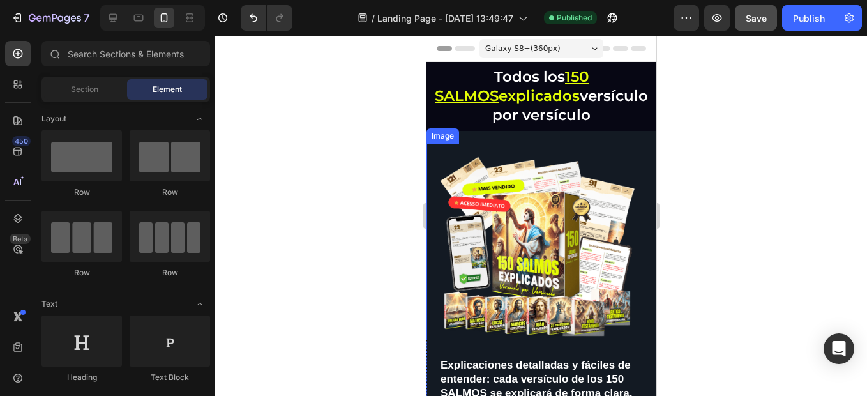
click at [492, 199] on img at bounding box center [541, 241] width 204 height 195
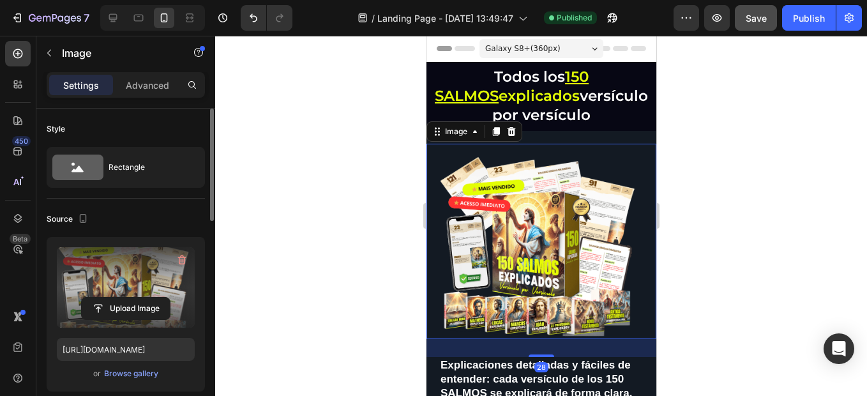
click at [135, 270] on label at bounding box center [126, 287] width 138 height 80
click at [135, 298] on input "file" at bounding box center [126, 309] width 88 height 22
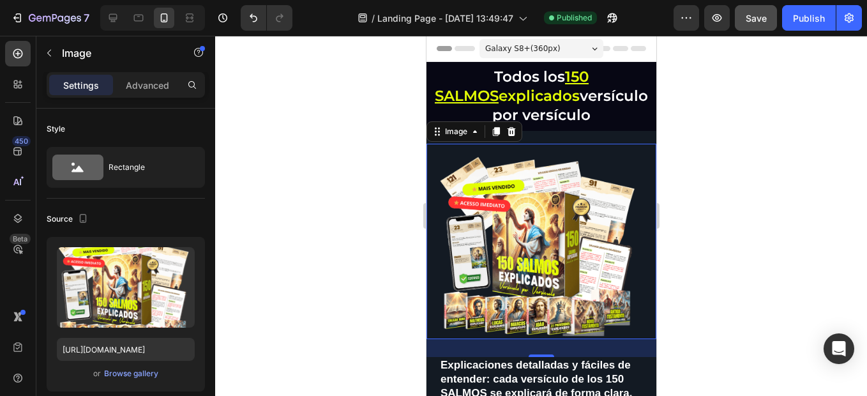
scroll to position [64, 0]
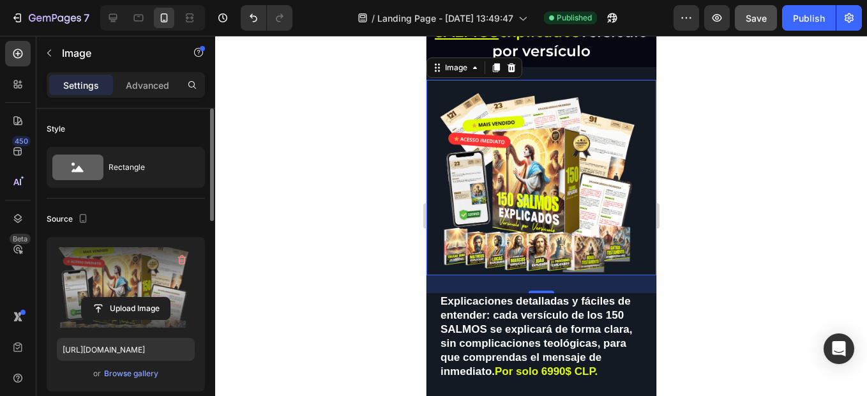
click at [169, 250] on label at bounding box center [126, 287] width 138 height 80
click at [169, 298] on input "file" at bounding box center [126, 309] width 88 height 22
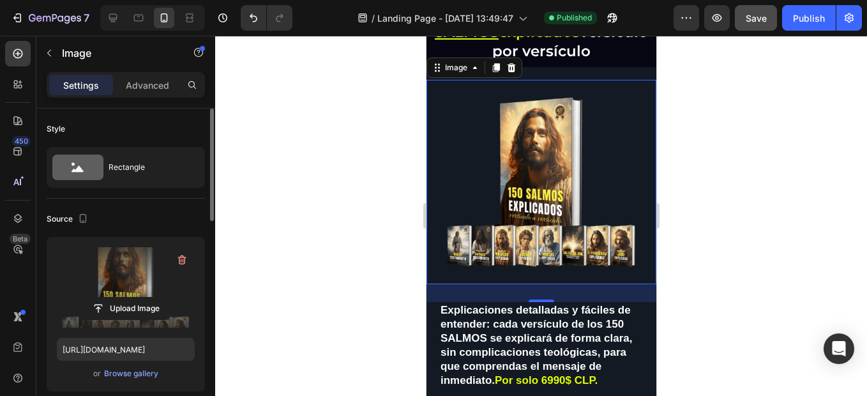
click at [146, 271] on label at bounding box center [126, 287] width 138 height 80
click at [146, 298] on input "file" at bounding box center [126, 309] width 88 height 22
click at [101, 287] on label at bounding box center [126, 287] width 138 height 80
click at [101, 298] on input "file" at bounding box center [126, 309] width 88 height 22
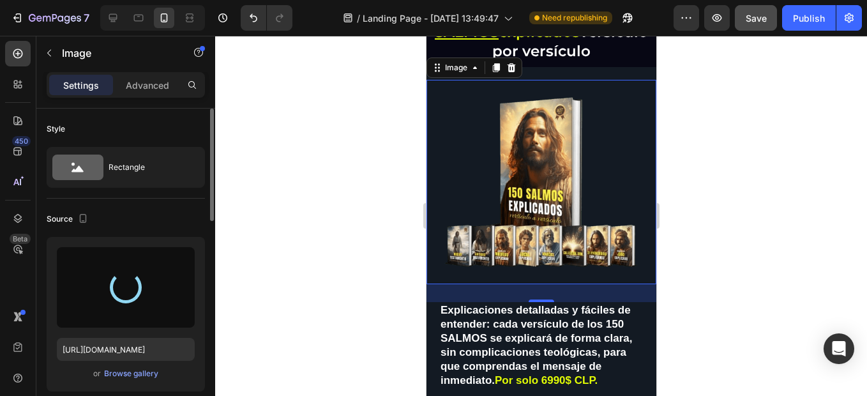
type input "[URL][DOMAIN_NAME]"
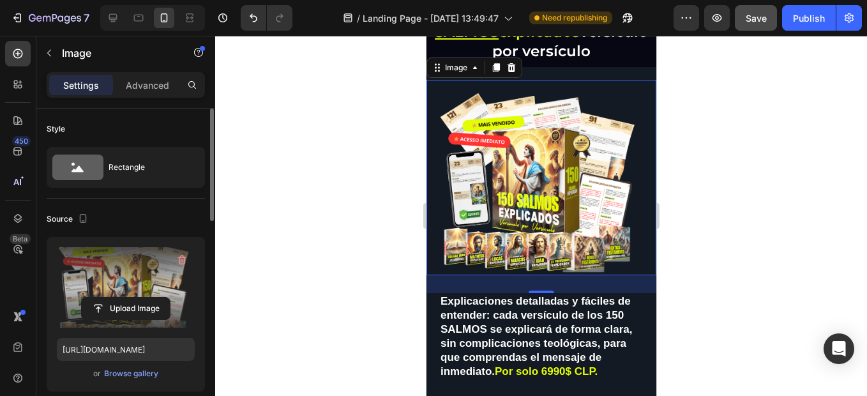
scroll to position [192, 0]
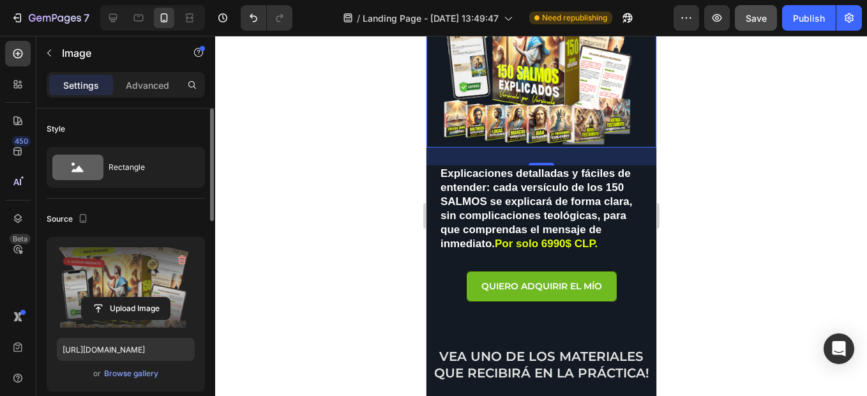
click at [750, 18] on span "Save" at bounding box center [756, 18] width 21 height 11
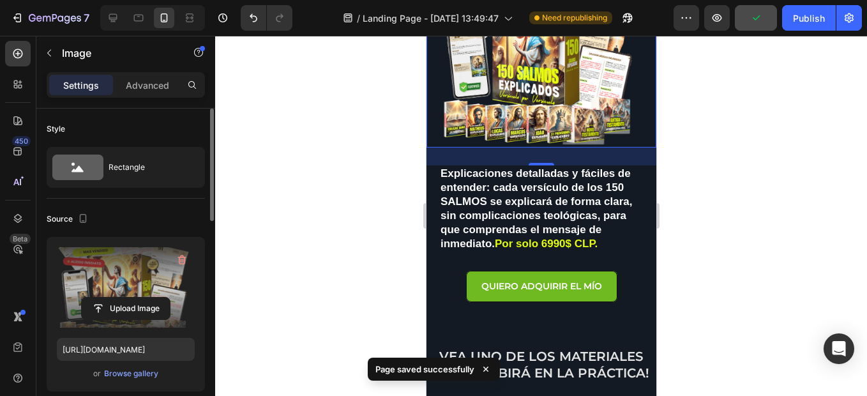
scroll to position [255, 0]
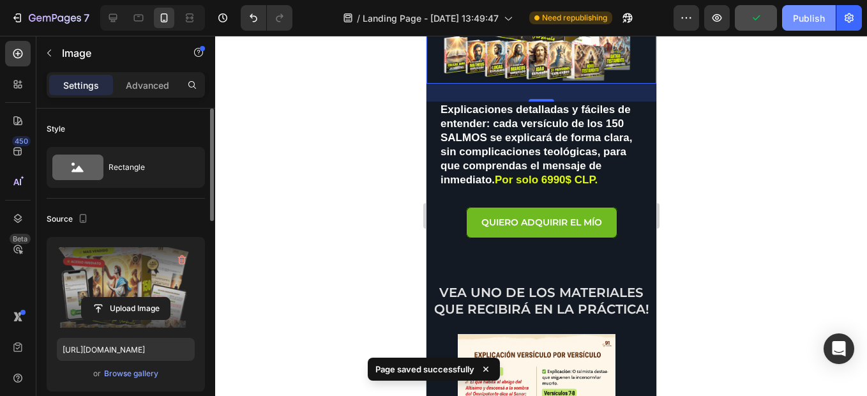
click at [800, 22] on div "Publish" at bounding box center [809, 17] width 32 height 13
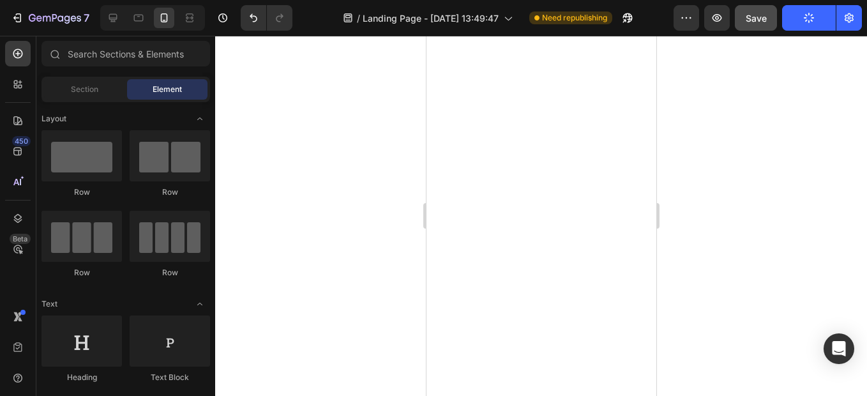
scroll to position [3495, 0]
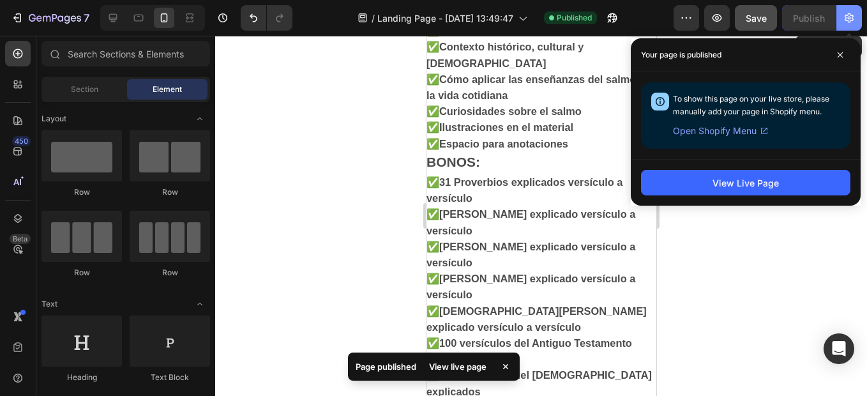
click at [844, 17] on icon "button" at bounding box center [849, 17] width 13 height 13
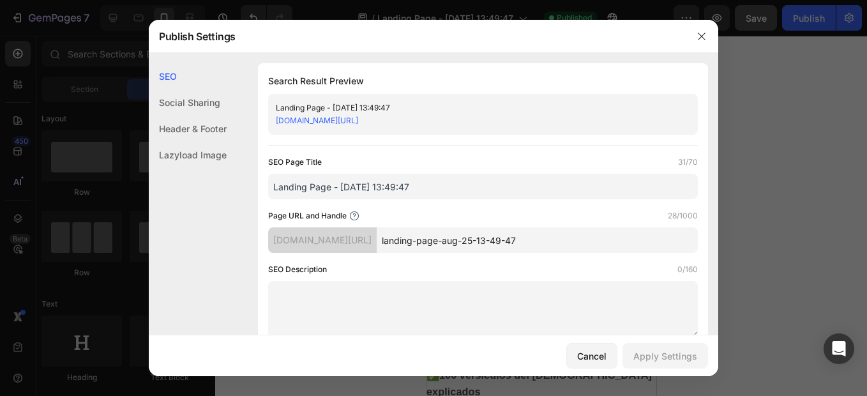
click at [212, 142] on div "Header & Footer" at bounding box center [188, 155] width 78 height 26
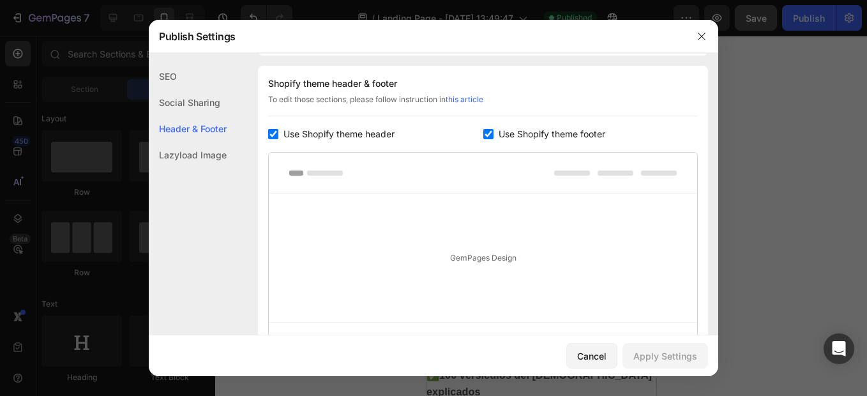
scroll to position [535, 0]
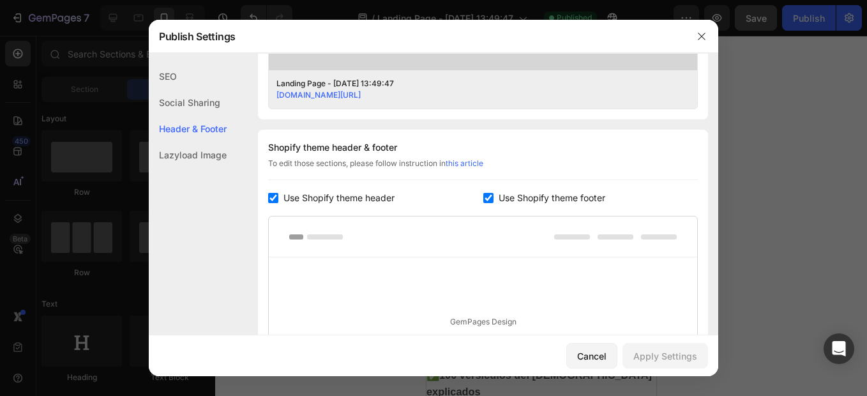
click at [369, 197] on span "Use Shopify theme header" at bounding box center [339, 197] width 111 height 15
checkbox input "false"
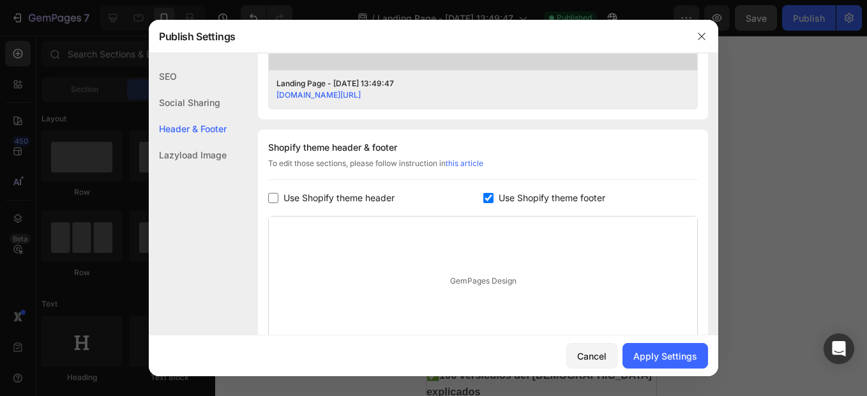
click at [536, 201] on span "Use Shopify theme footer" at bounding box center [552, 197] width 107 height 15
checkbox input "false"
click at [655, 357] on div "Apply Settings" at bounding box center [666, 355] width 64 height 13
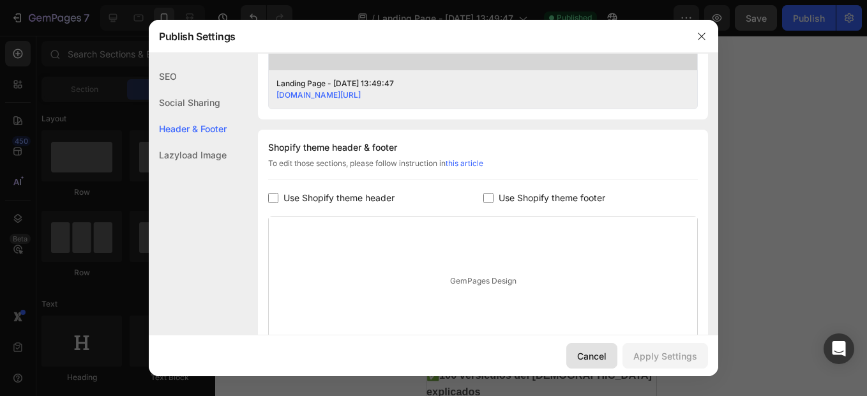
click at [598, 347] on button "Cancel" at bounding box center [592, 356] width 51 height 26
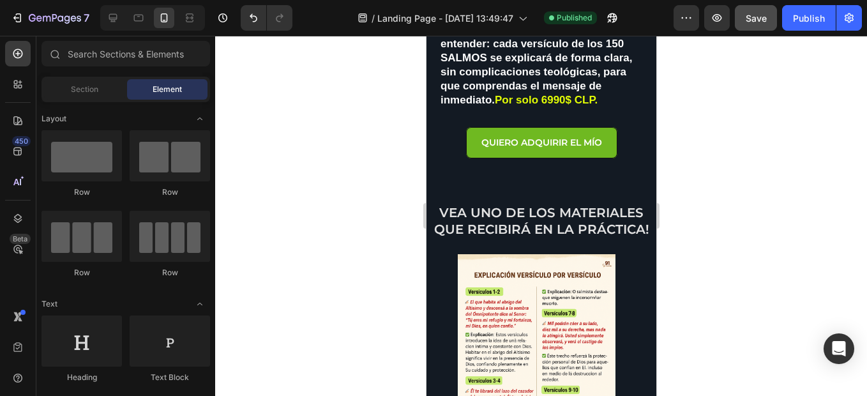
scroll to position [527, 0]
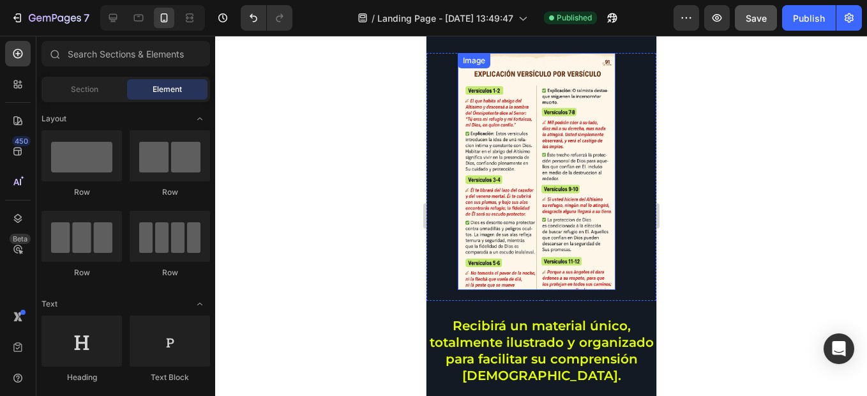
click at [581, 236] on img at bounding box center [536, 171] width 158 height 237
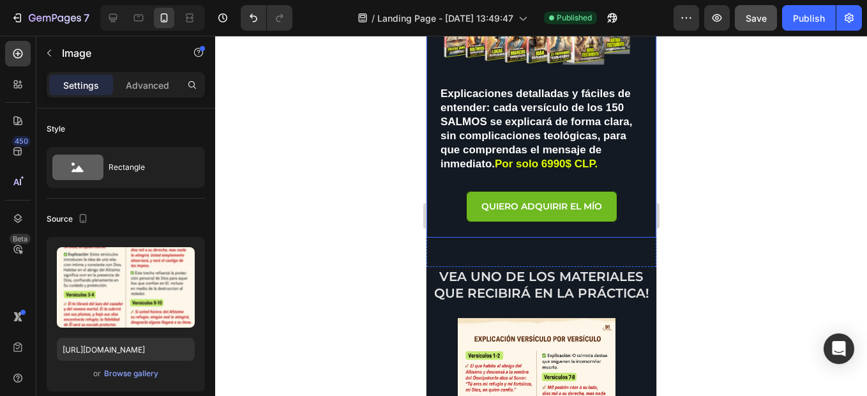
scroll to position [399, 0]
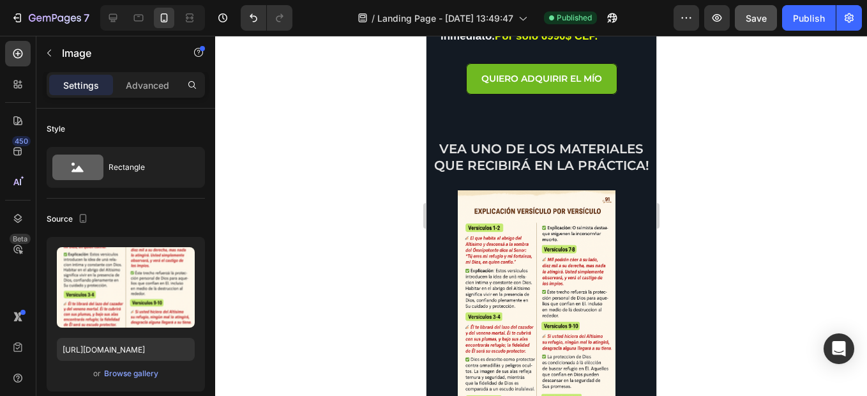
click at [519, 225] on img at bounding box center [536, 308] width 158 height 237
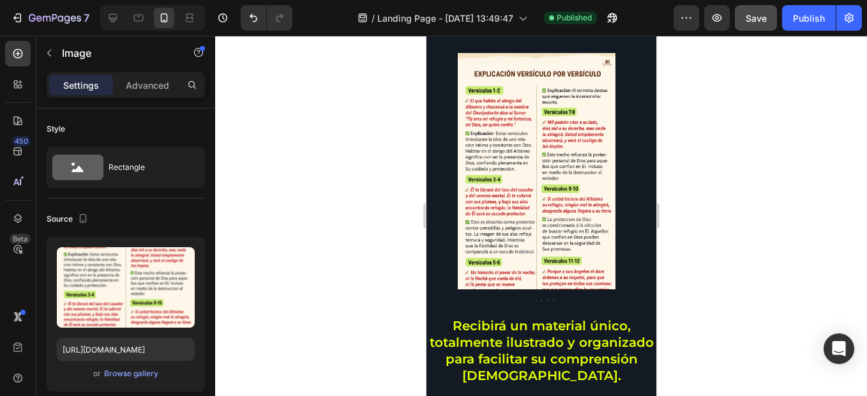
drag, startPoint x: 542, startPoint y: 223, endPoint x: 581, endPoint y: 219, distance: 39.1
click at [577, 220] on img at bounding box center [536, 171] width 158 height 237
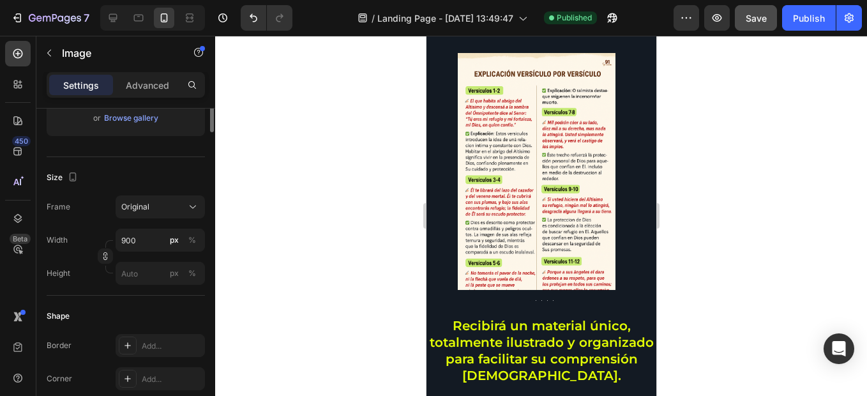
scroll to position [319, 0]
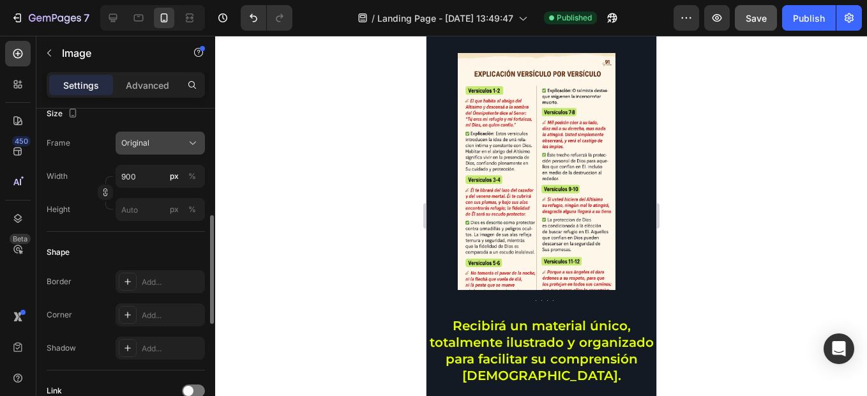
click at [171, 148] on div "Original" at bounding box center [152, 142] width 63 height 11
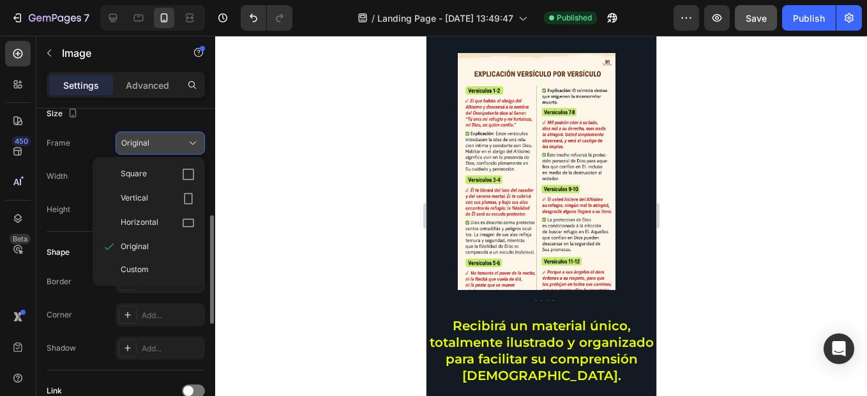
click at [177, 142] on div "Original" at bounding box center [152, 142] width 63 height 11
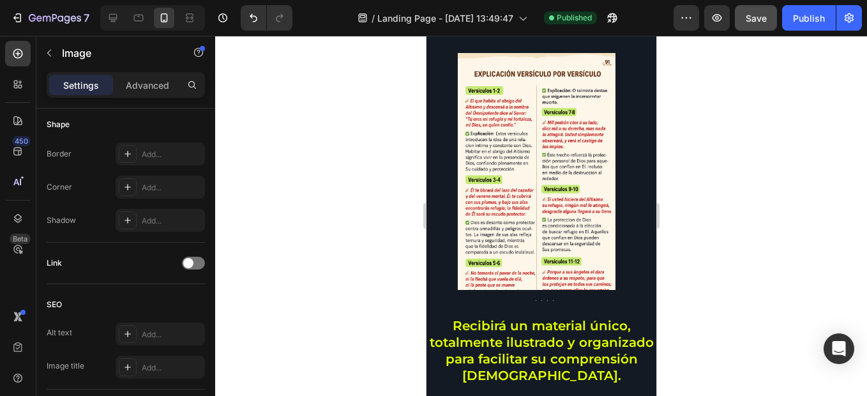
scroll to position [639, 0]
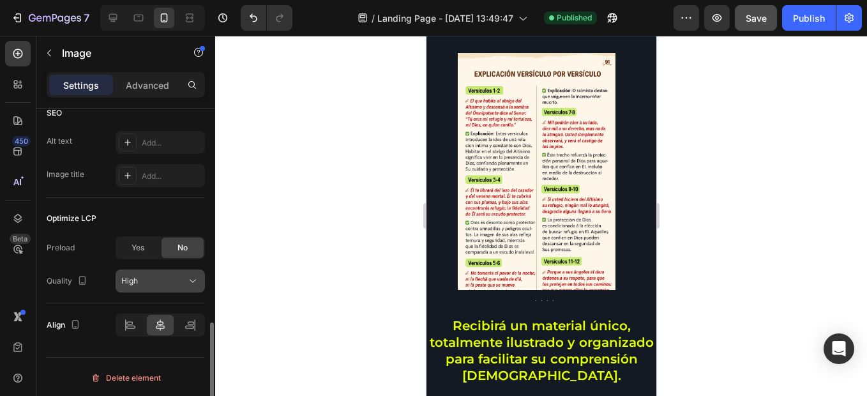
click at [147, 272] on button "High" at bounding box center [160, 281] width 89 height 23
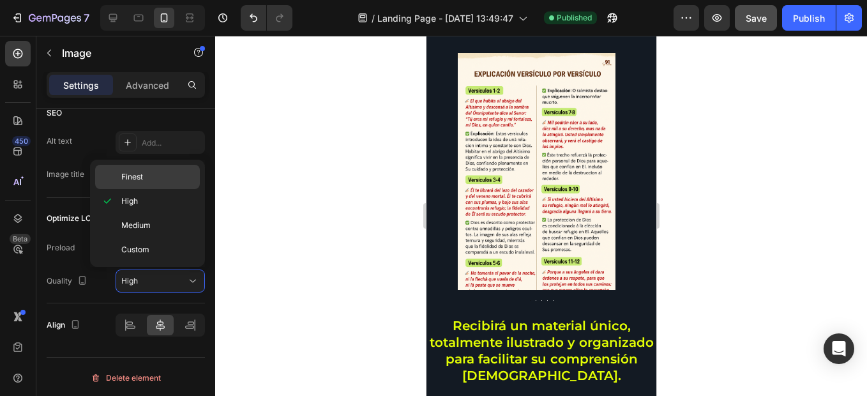
click at [154, 179] on p "Finest" at bounding box center [157, 176] width 73 height 11
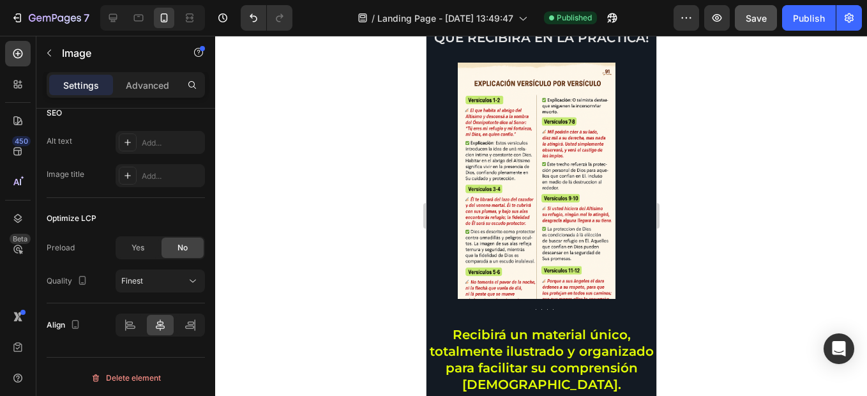
scroll to position [463, 0]
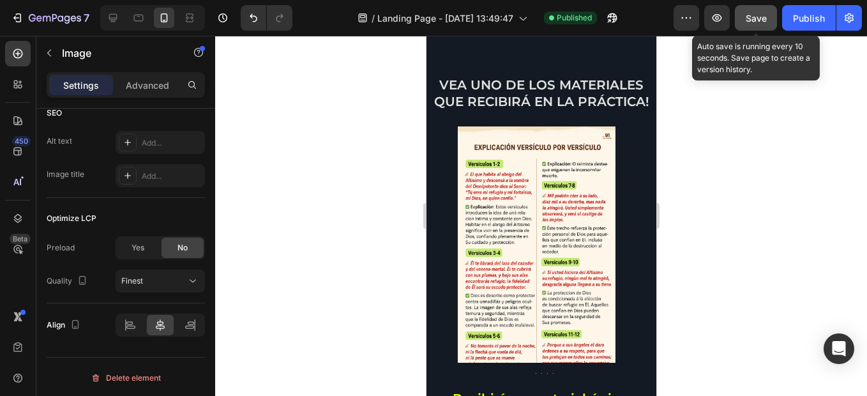
click at [751, 22] on span "Save" at bounding box center [756, 18] width 21 height 11
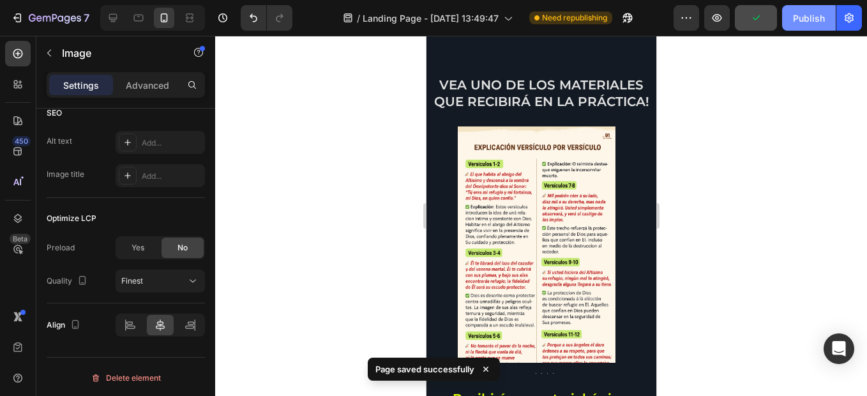
click at [797, 25] on button "Publish" at bounding box center [809, 18] width 54 height 26
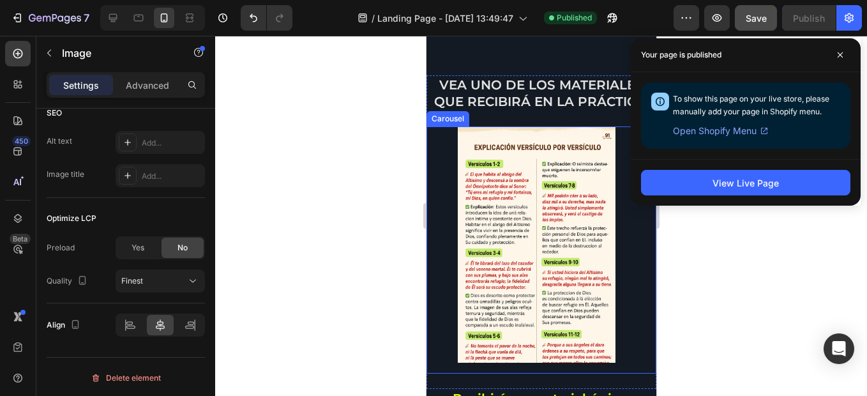
click at [353, 179] on div at bounding box center [541, 216] width 652 height 360
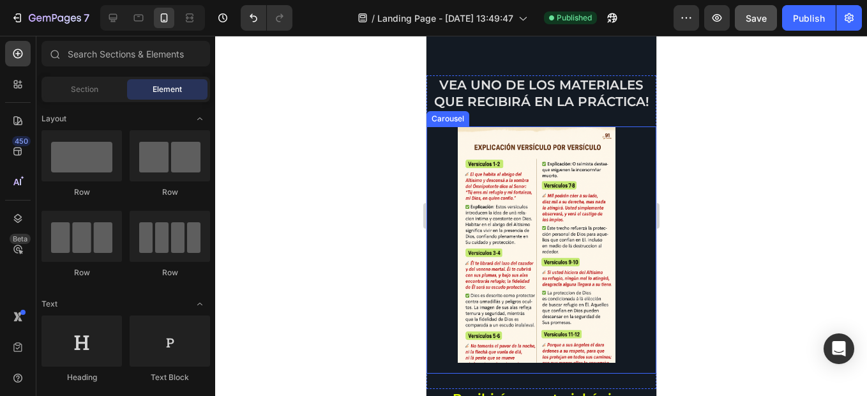
click at [551, 205] on img at bounding box center [536, 244] width 158 height 237
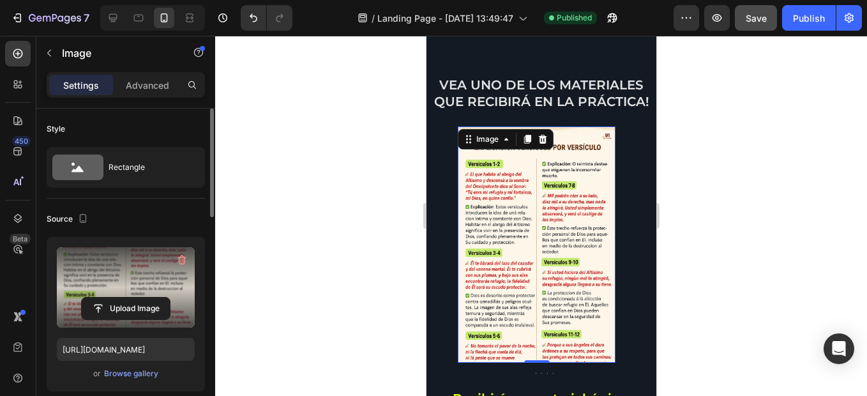
click at [126, 270] on label at bounding box center [126, 287] width 138 height 80
click at [126, 298] on input "file" at bounding box center [126, 309] width 88 height 22
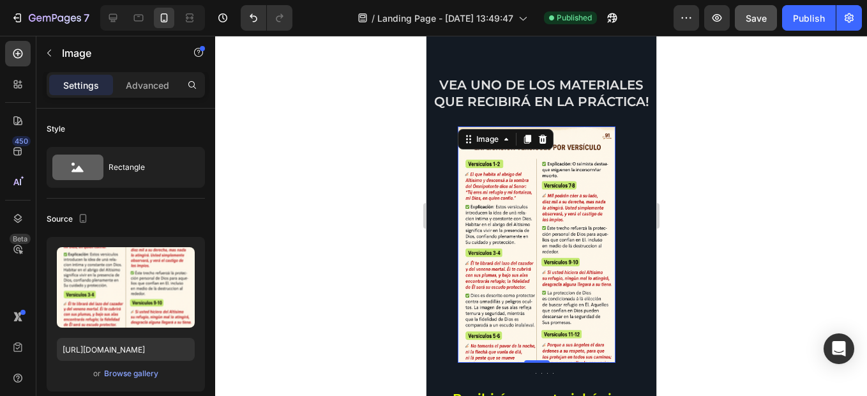
drag, startPoint x: 502, startPoint y: 241, endPoint x: 629, endPoint y: 250, distance: 127.5
click at [625, 251] on div "Image 0 Image Image Image Image" at bounding box center [541, 244] width 230 height 237
drag, startPoint x: 505, startPoint y: 246, endPoint x: 429, endPoint y: 242, distance: 75.5
click at [429, 242] on div "Image 0 Image Image Image Image" at bounding box center [541, 244] width 230 height 237
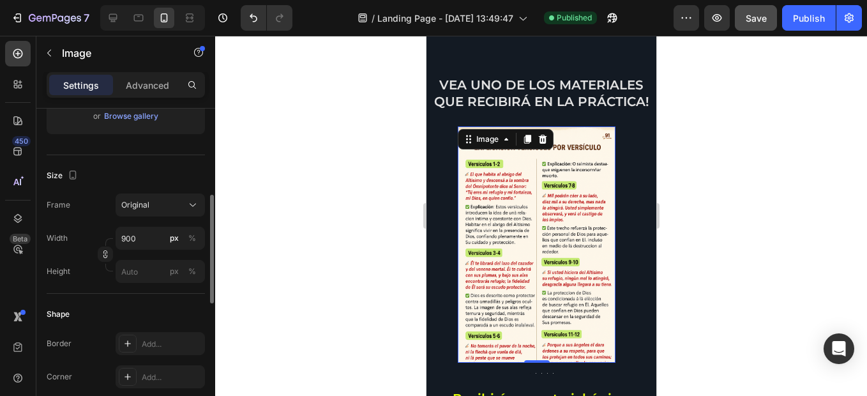
scroll to position [130, 0]
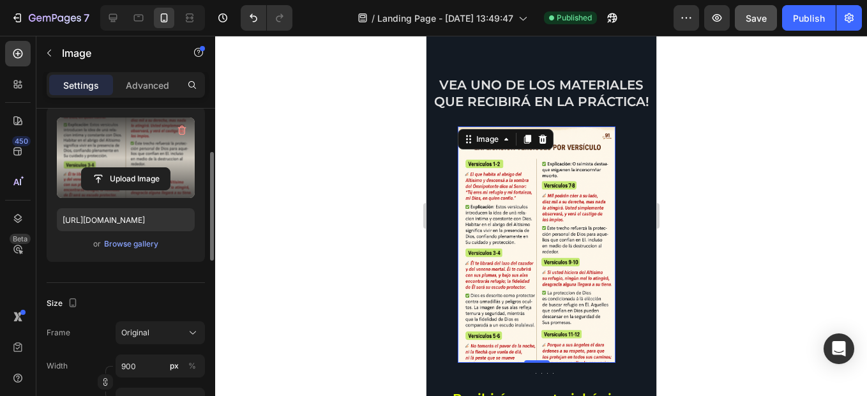
click at [171, 181] on div "Upload Image" at bounding box center [126, 178] width 138 height 23
click at [155, 155] on label at bounding box center [126, 158] width 138 height 80
click at [155, 168] on input "file" at bounding box center [126, 179] width 88 height 22
click at [153, 179] on input "file" at bounding box center [126, 179] width 88 height 22
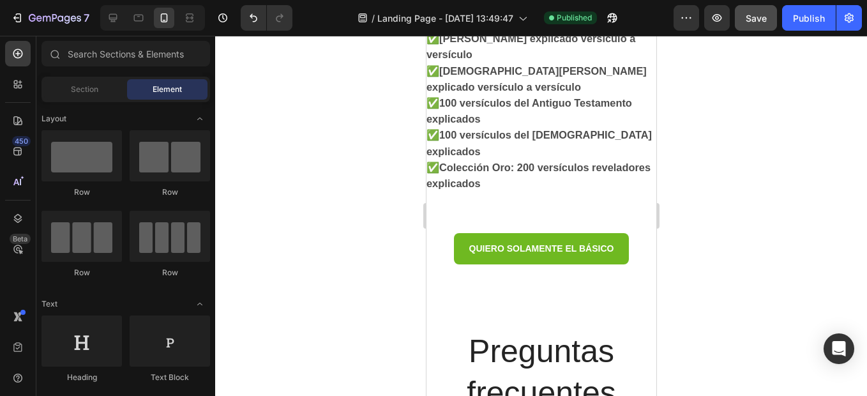
scroll to position [3720, 0]
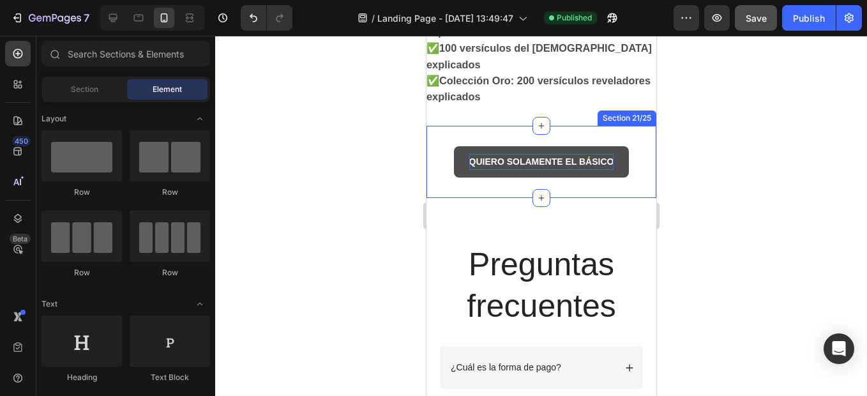
click at [538, 158] on p "QUIERO SOLAMENTE EL BÁSICO" at bounding box center [541, 162] width 145 height 16
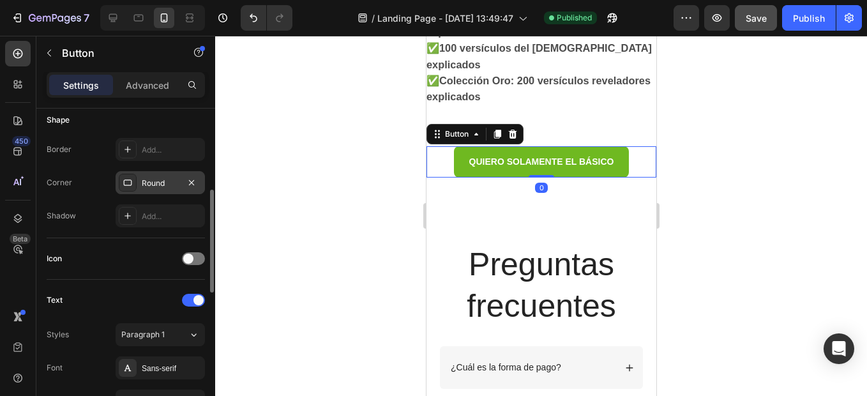
scroll to position [447, 0]
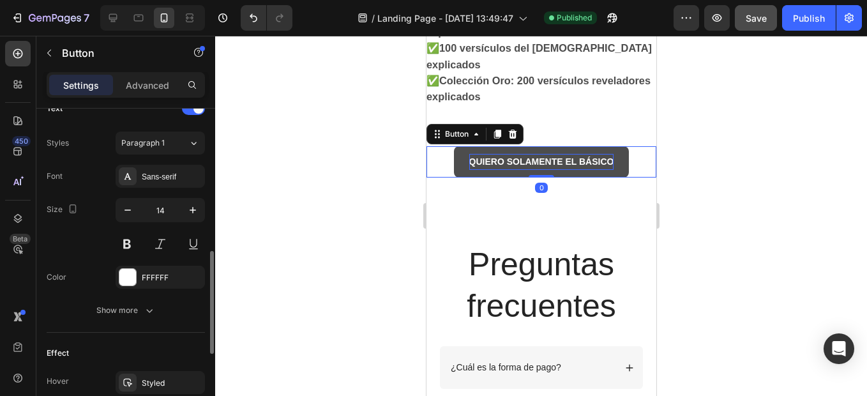
click at [512, 156] on strong "QUIERO SOLAMENTE EL BÁSICO" at bounding box center [541, 161] width 145 height 10
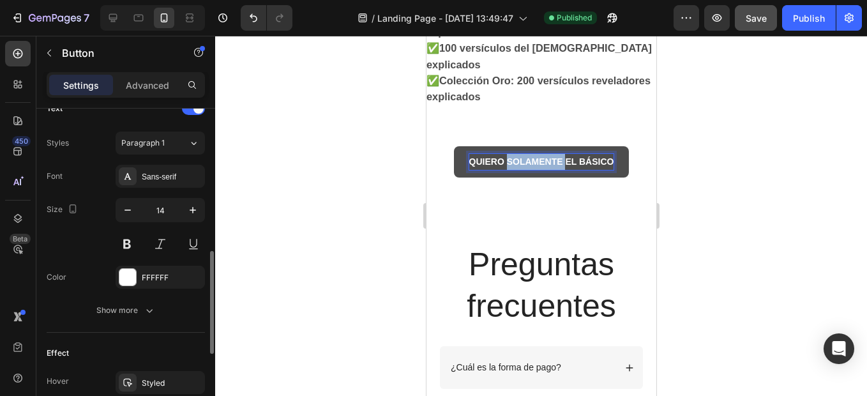
click at [512, 156] on strong "QUIERO SOLAMENTE EL BÁSICO" at bounding box center [541, 161] width 145 height 10
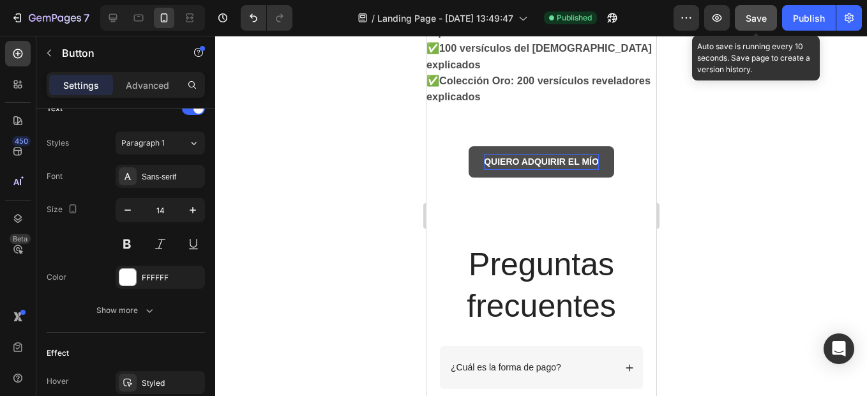
click at [761, 16] on span "Save" at bounding box center [756, 18] width 21 height 11
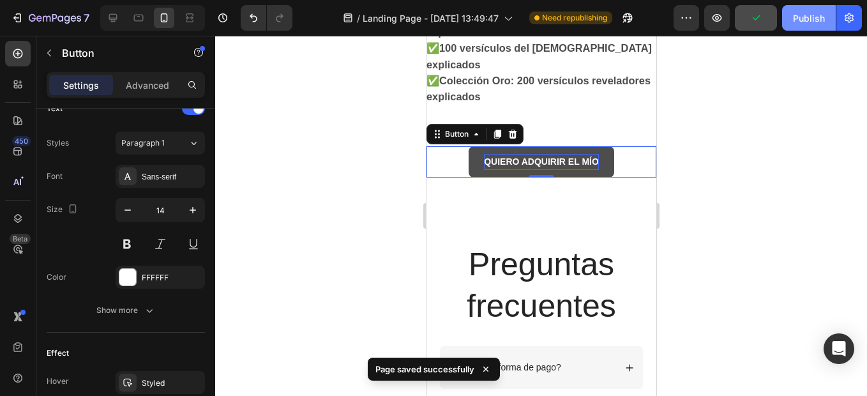
click at [800, 25] on button "Publish" at bounding box center [809, 18] width 54 height 26
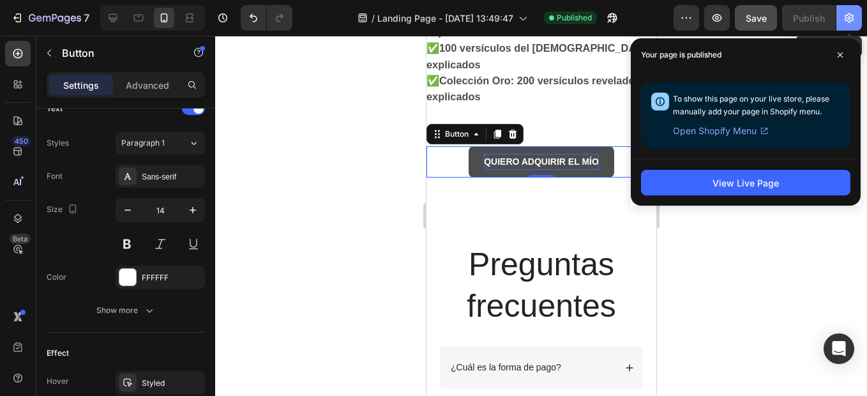
click at [851, 28] on button "button" at bounding box center [850, 18] width 26 height 26
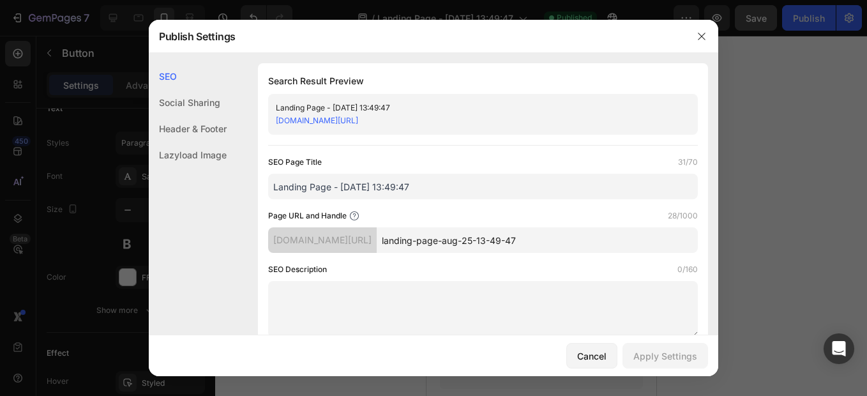
click at [218, 116] on div "Social Sharing" at bounding box center [188, 129] width 78 height 26
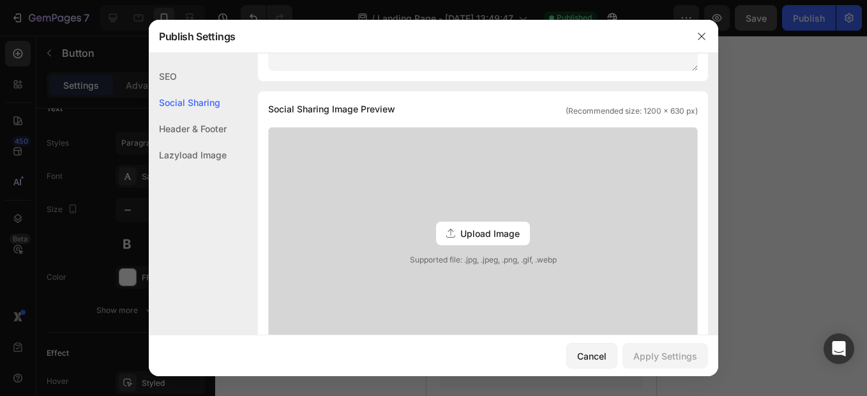
scroll to position [0, 0]
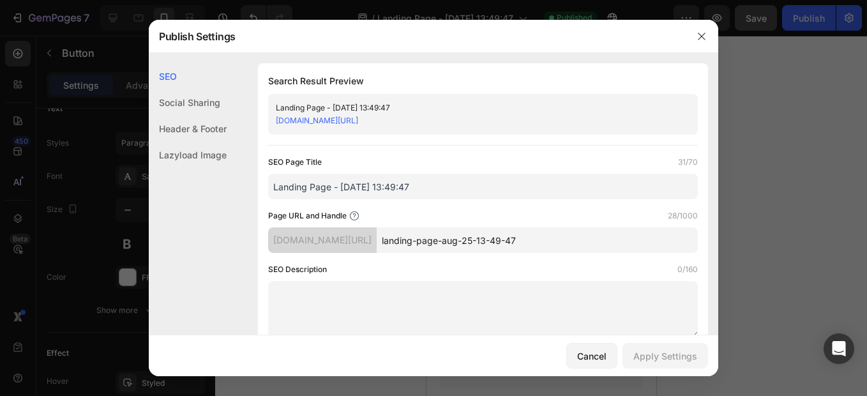
click at [218, 158] on div "Lazyload Image" at bounding box center [188, 155] width 78 height 26
click at [579, 351] on div "Cancel" at bounding box center [591, 355] width 29 height 13
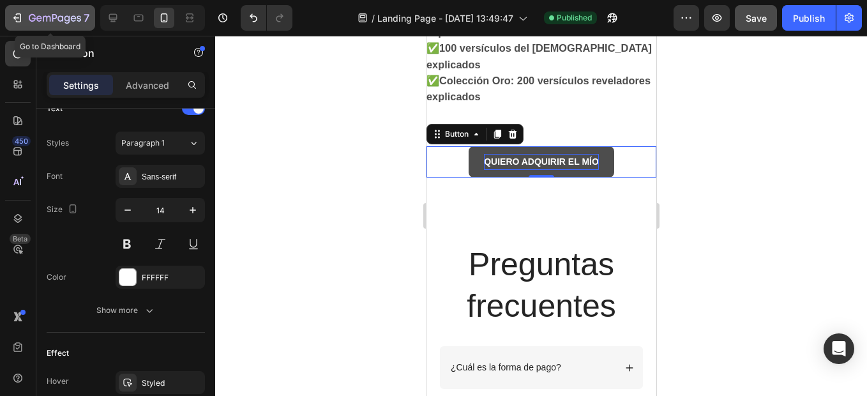
click at [27, 18] on div "7" at bounding box center [50, 17] width 79 height 15
